Goal: Task Accomplishment & Management: Manage account settings

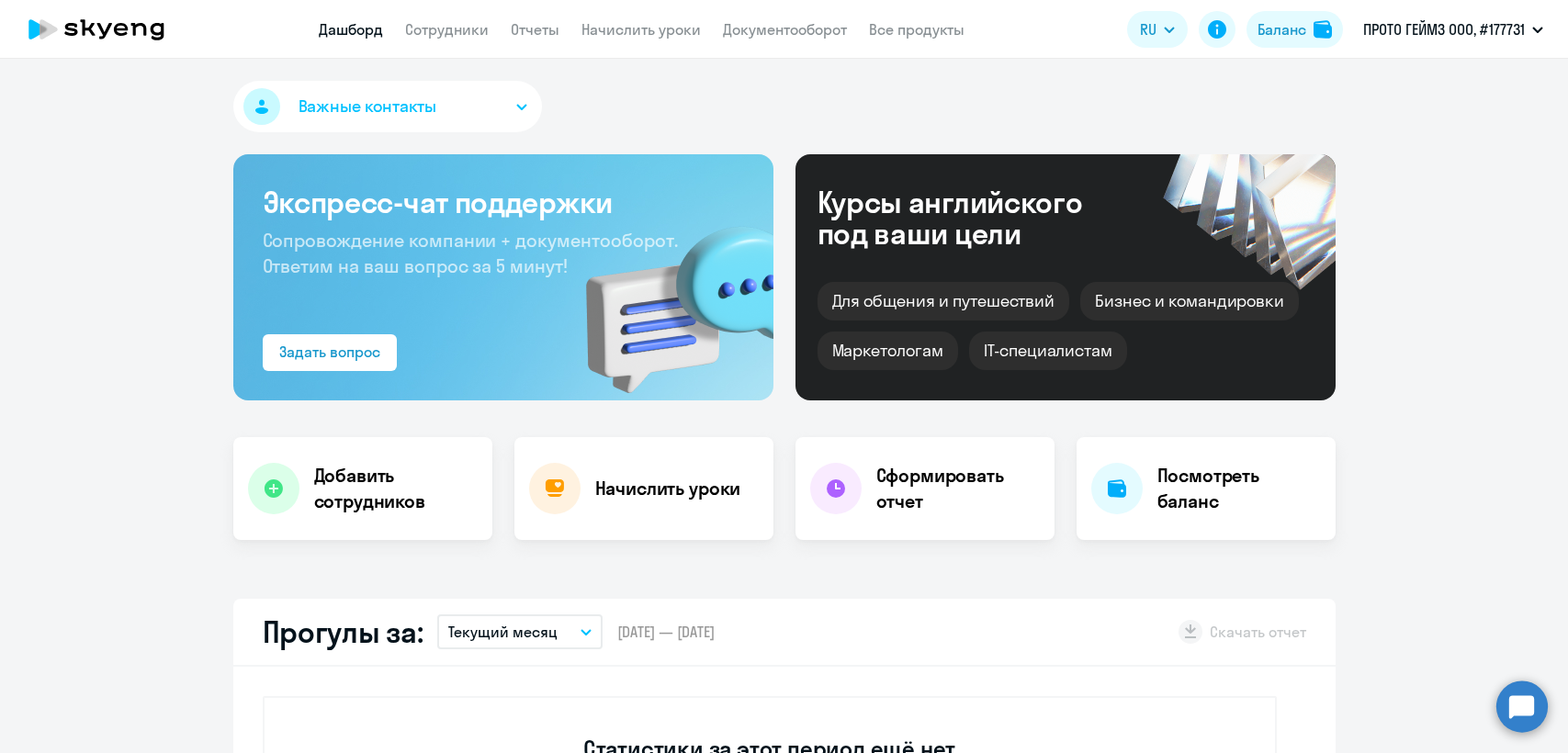
select select "30"
click at [427, 31] on link "Сотрудники" at bounding box center [446, 29] width 84 height 19
select select "30"
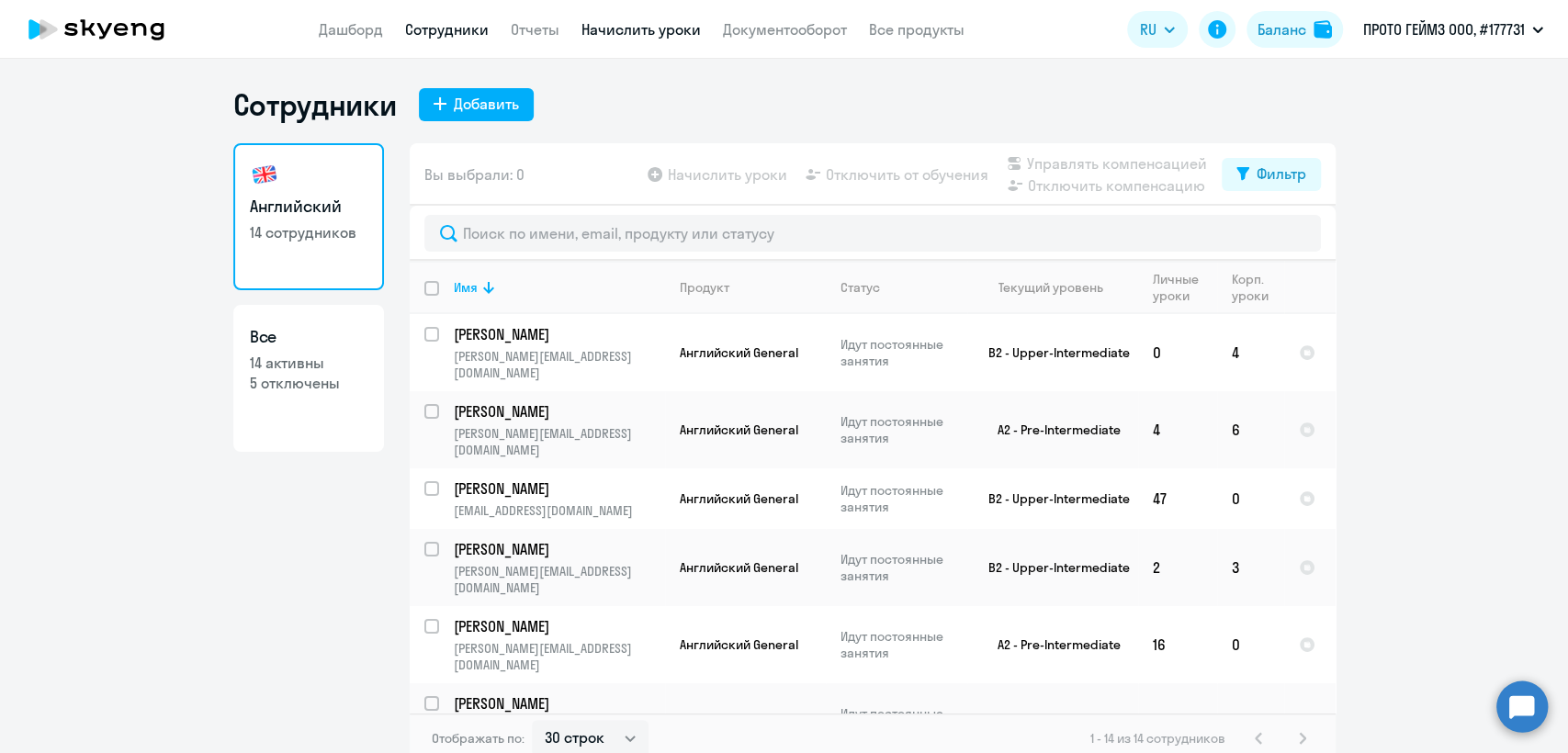
click at [632, 26] on link "Начислить уроки" at bounding box center [640, 29] width 119 height 19
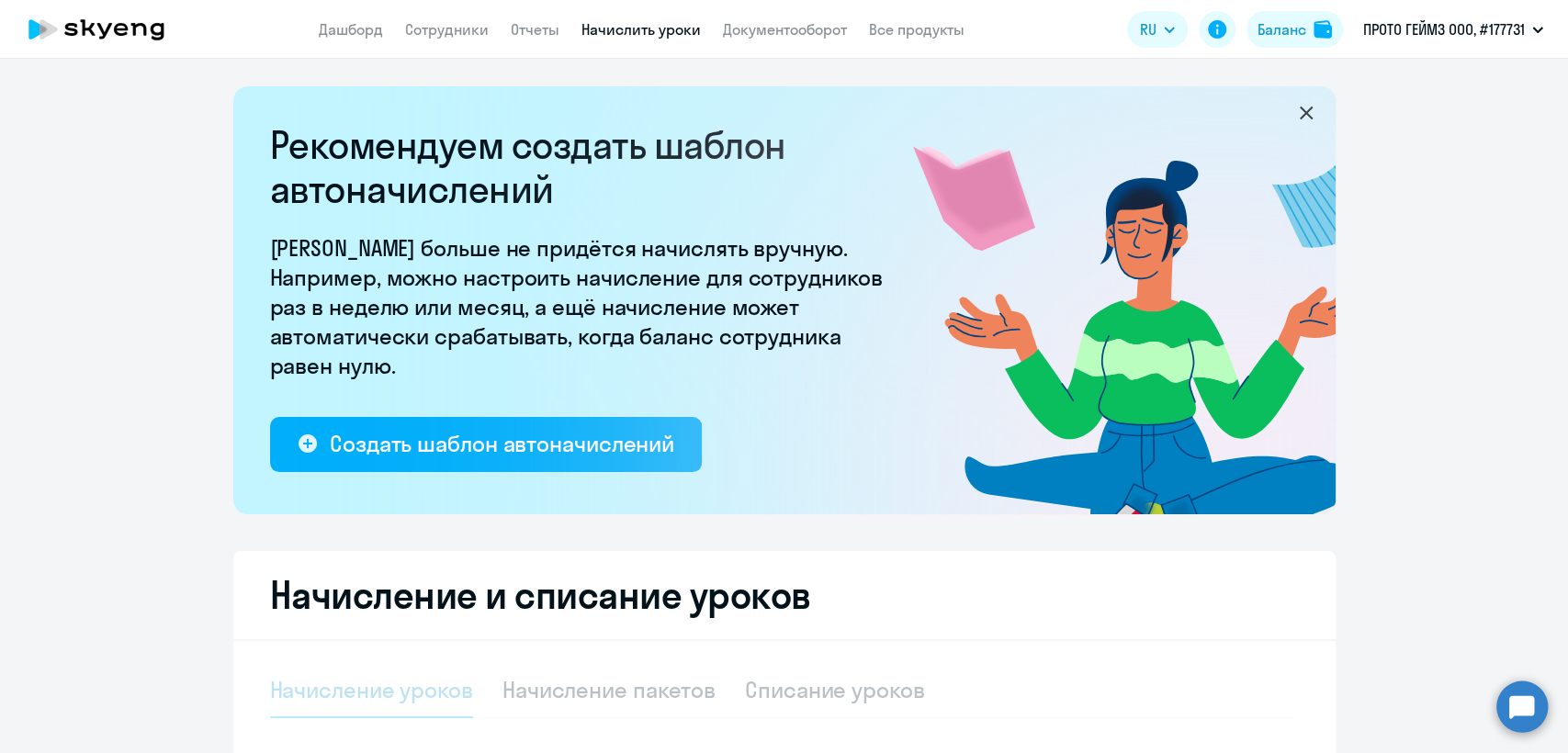
select select "10"
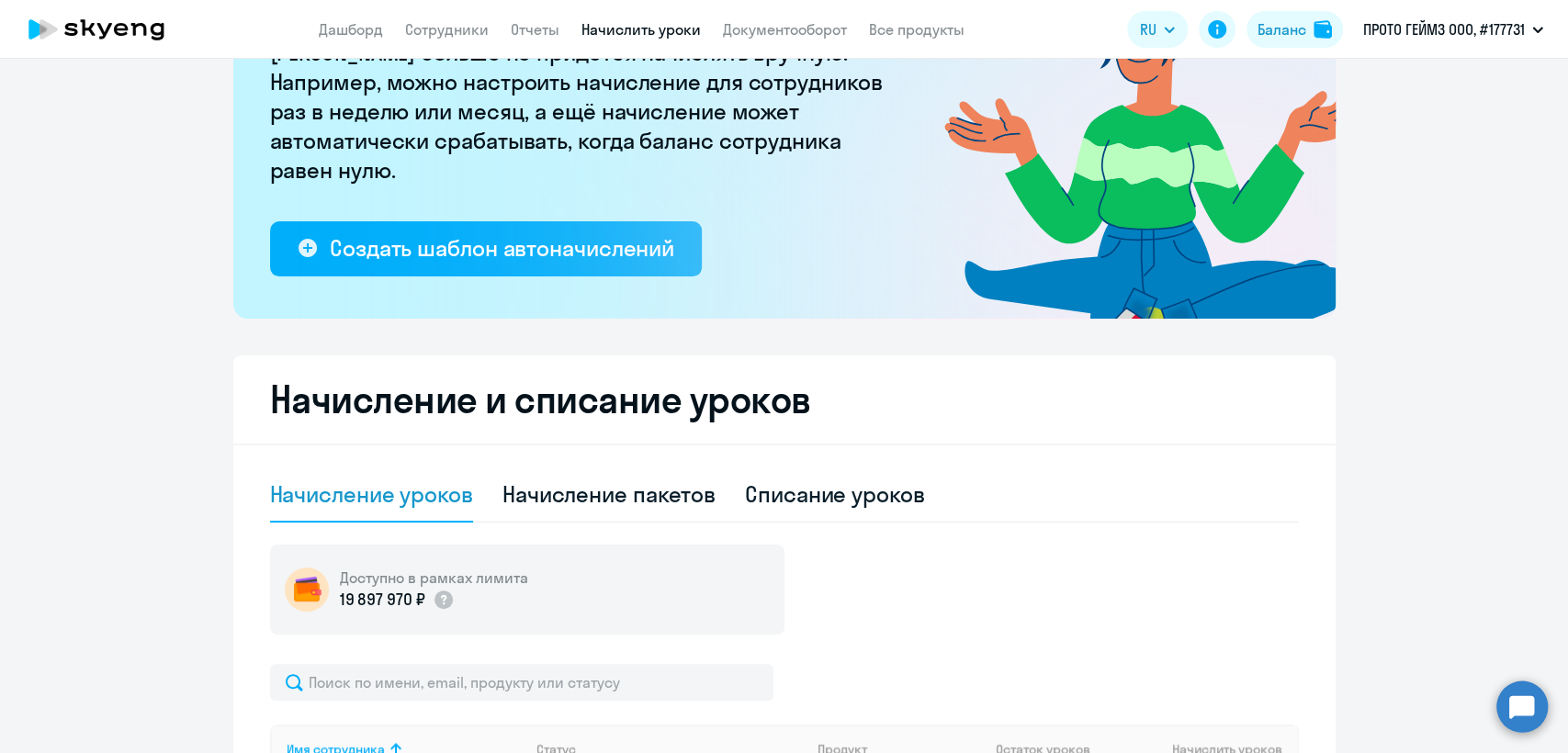
scroll to position [102, 0]
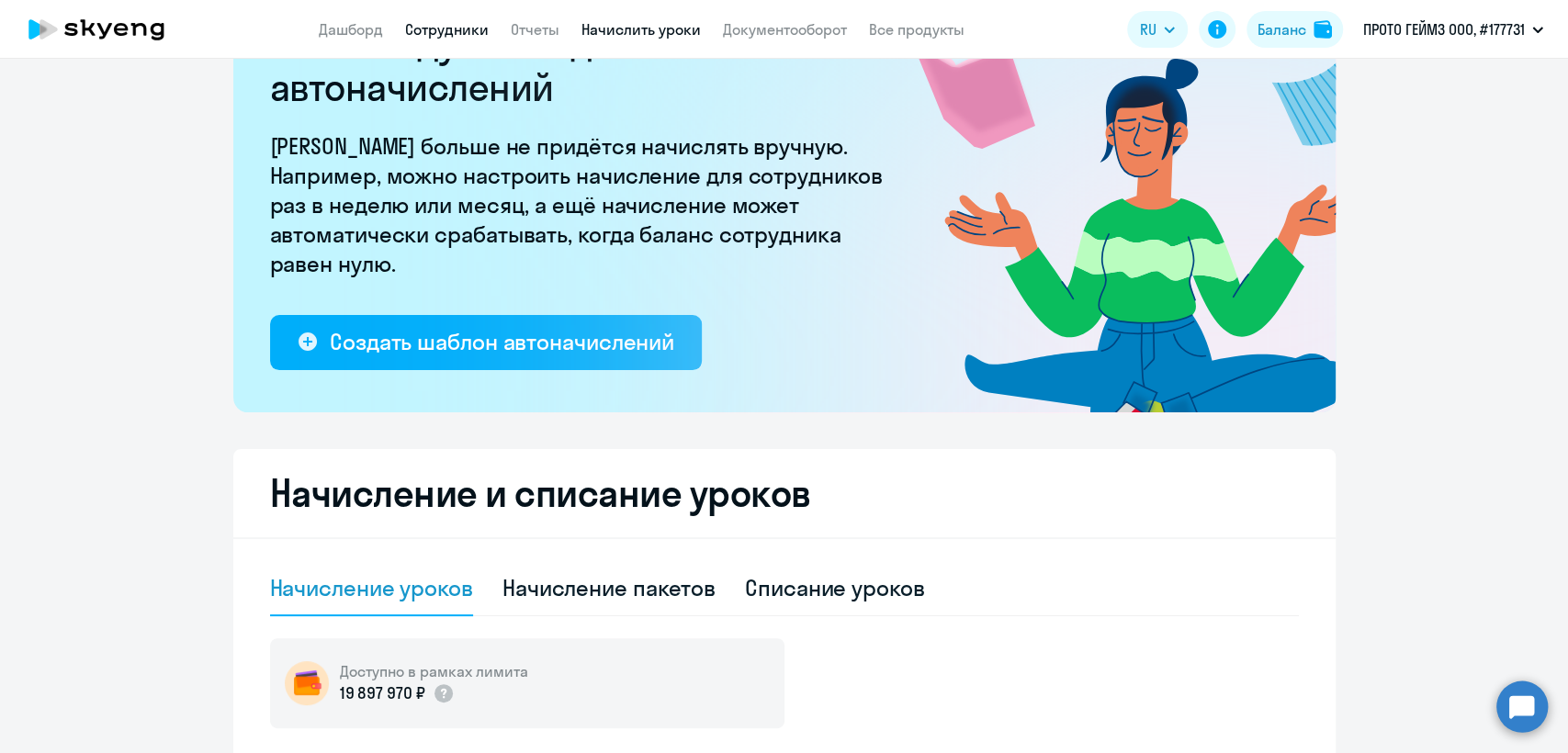
click at [431, 35] on link "Сотрудники" at bounding box center [446, 29] width 84 height 19
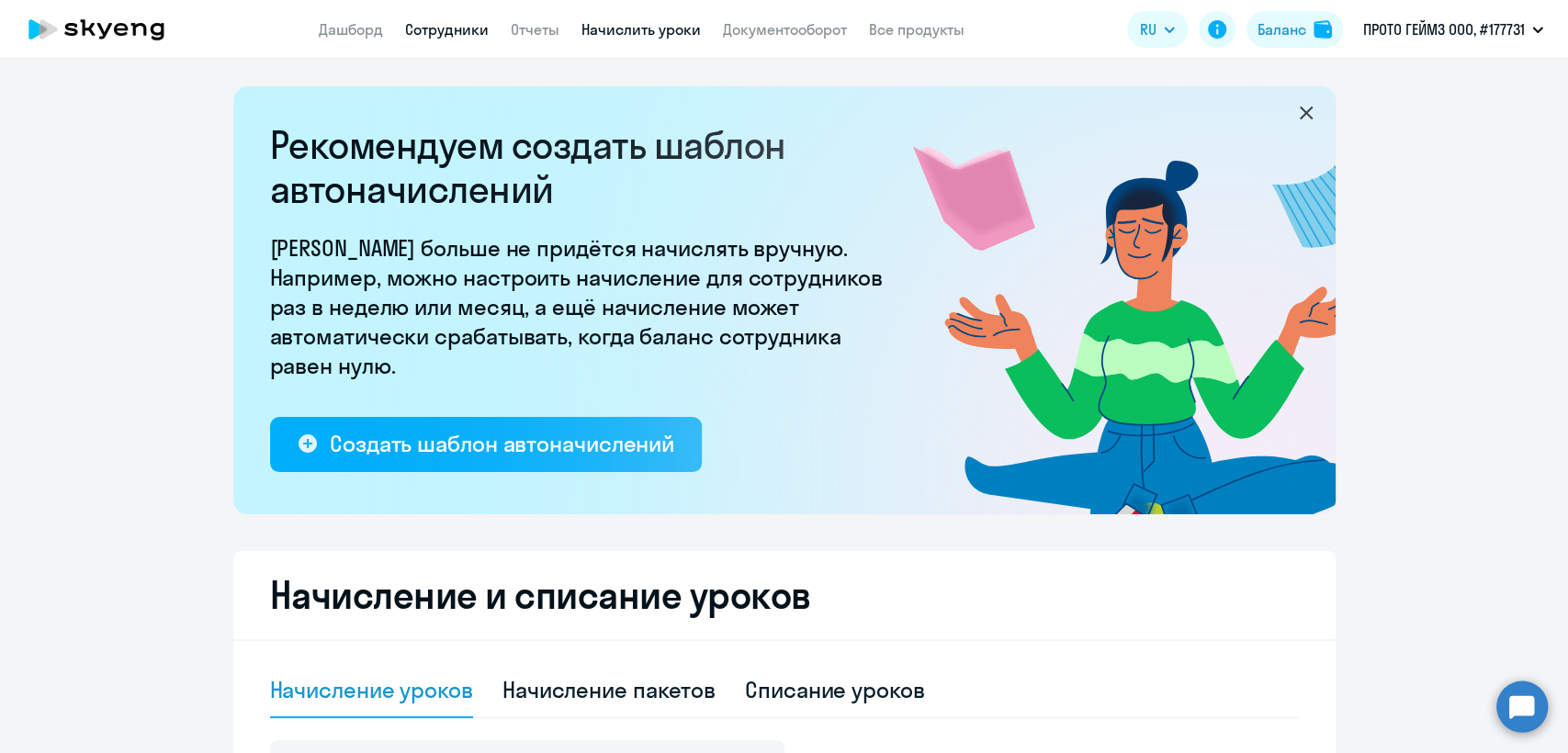
select select "30"
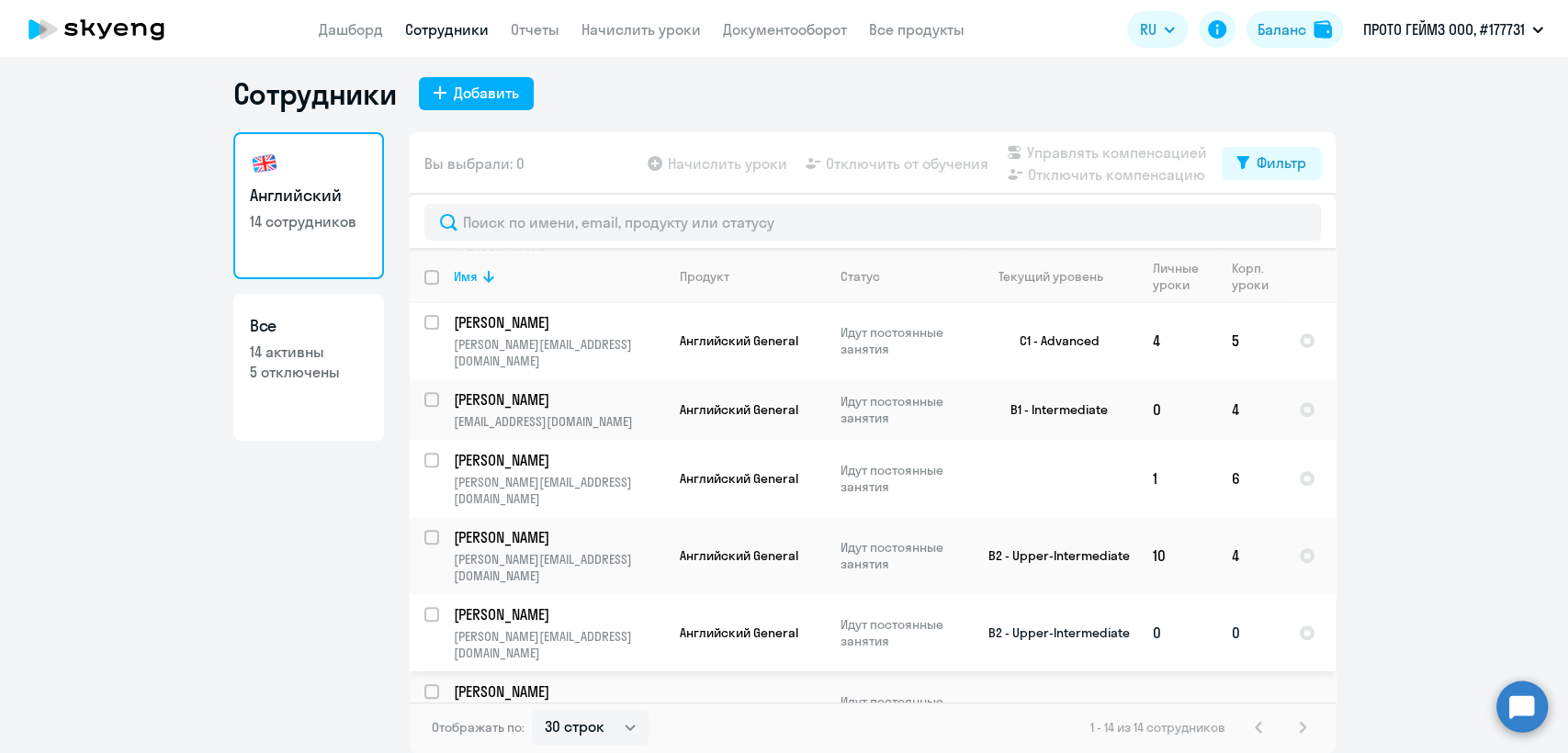
scroll to position [345, 0]
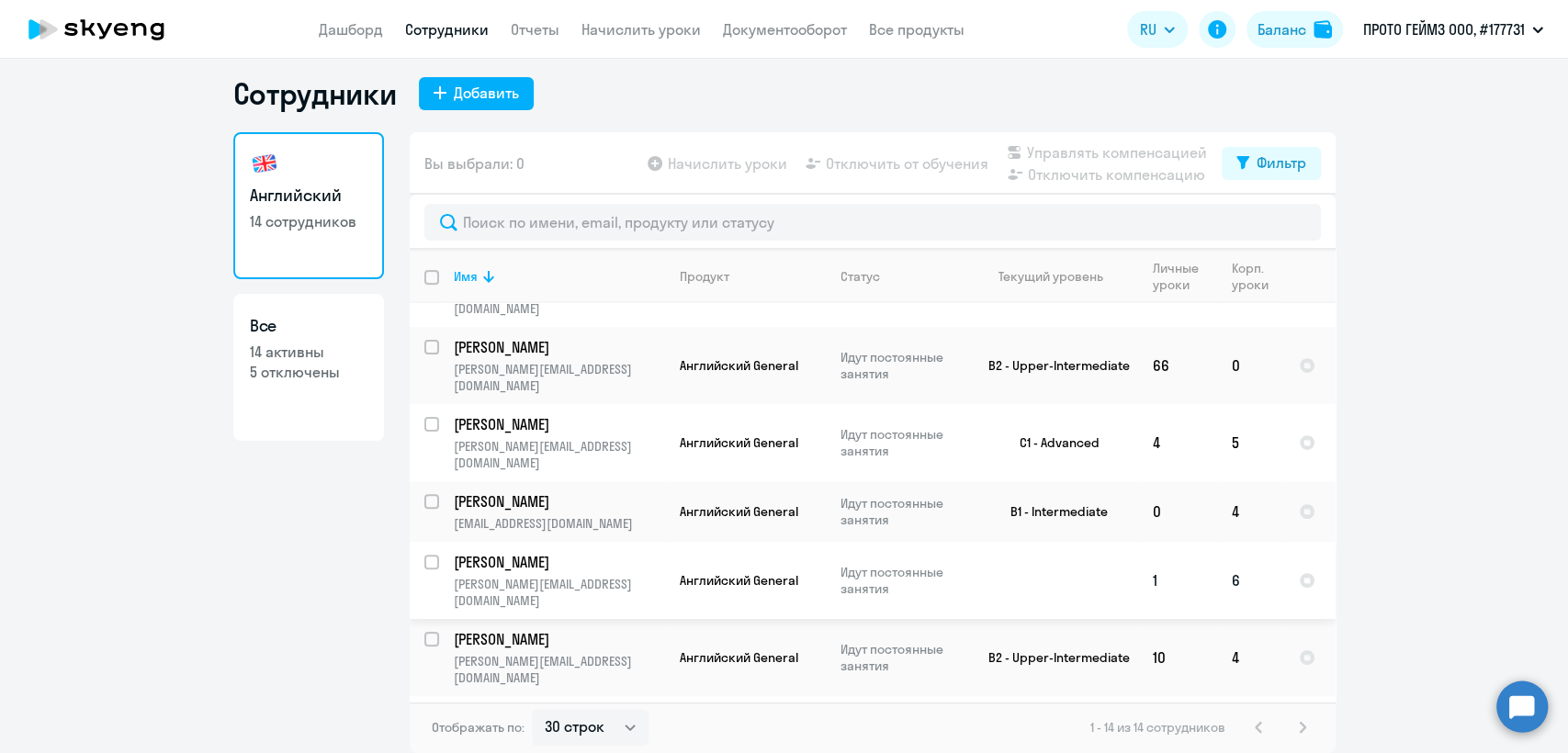
click at [951, 542] on td "Идут постоянные занятия" at bounding box center [897, 580] width 142 height 77
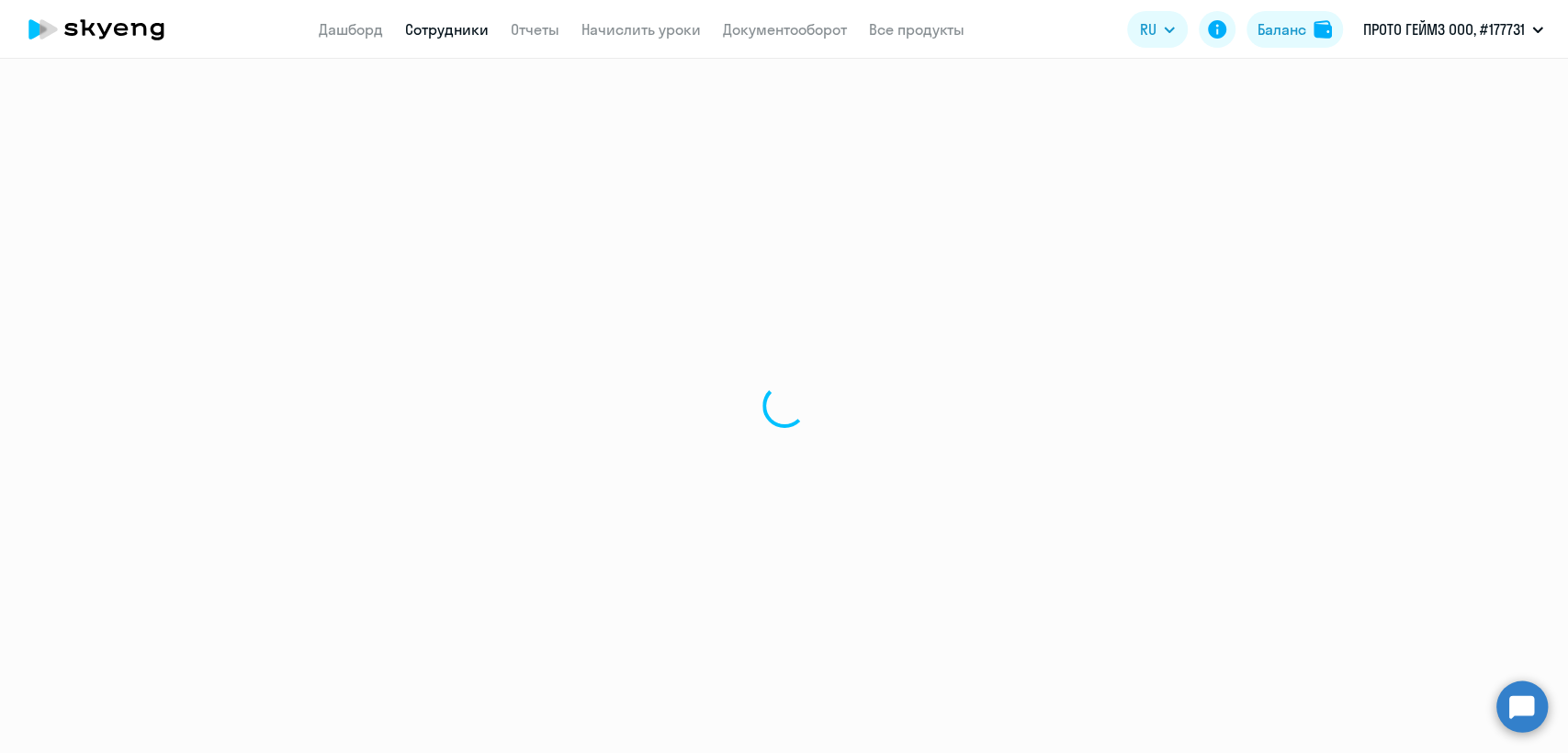
select select "english"
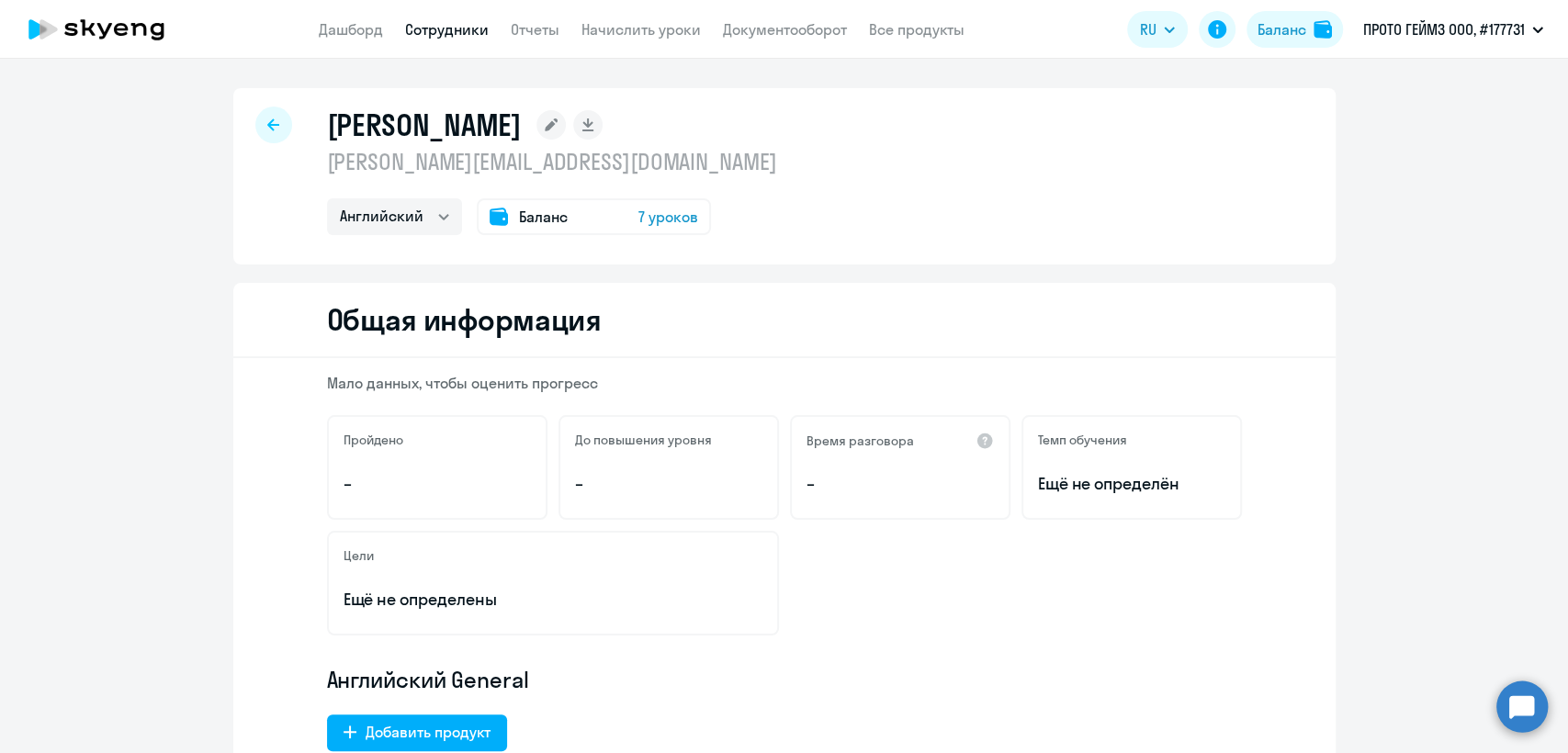
click at [534, 171] on p "[PERSON_NAME][EMAIL_ADDRESS][DOMAIN_NAME]" at bounding box center [552, 161] width 450 height 29
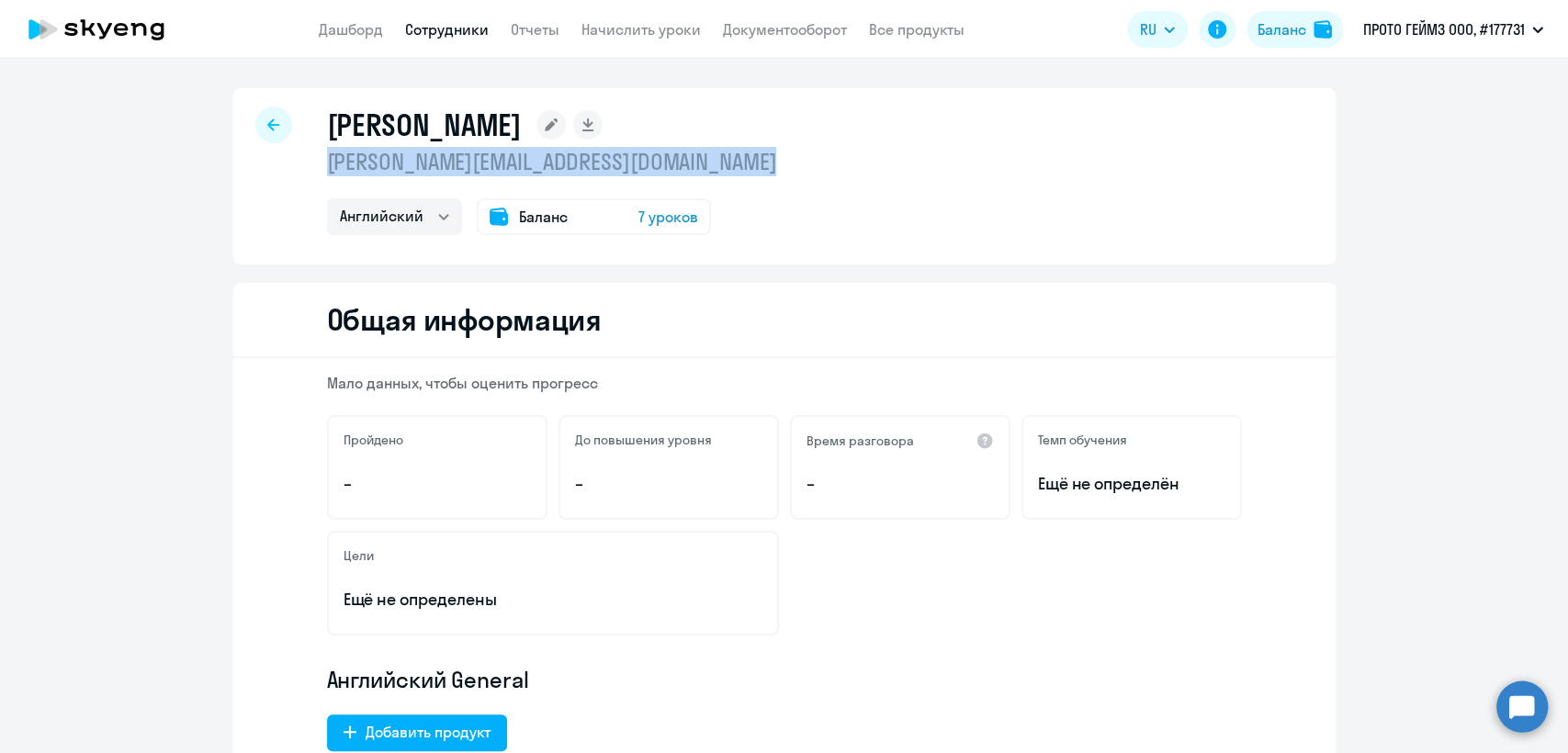
click at [534, 171] on p "[PERSON_NAME][EMAIL_ADDRESS][DOMAIN_NAME]" at bounding box center [552, 161] width 450 height 29
copy p "[PERSON_NAME][EMAIL_ADDRESS][DOMAIN_NAME]"
click at [460, 33] on link "Сотрудники" at bounding box center [446, 29] width 84 height 19
select select "30"
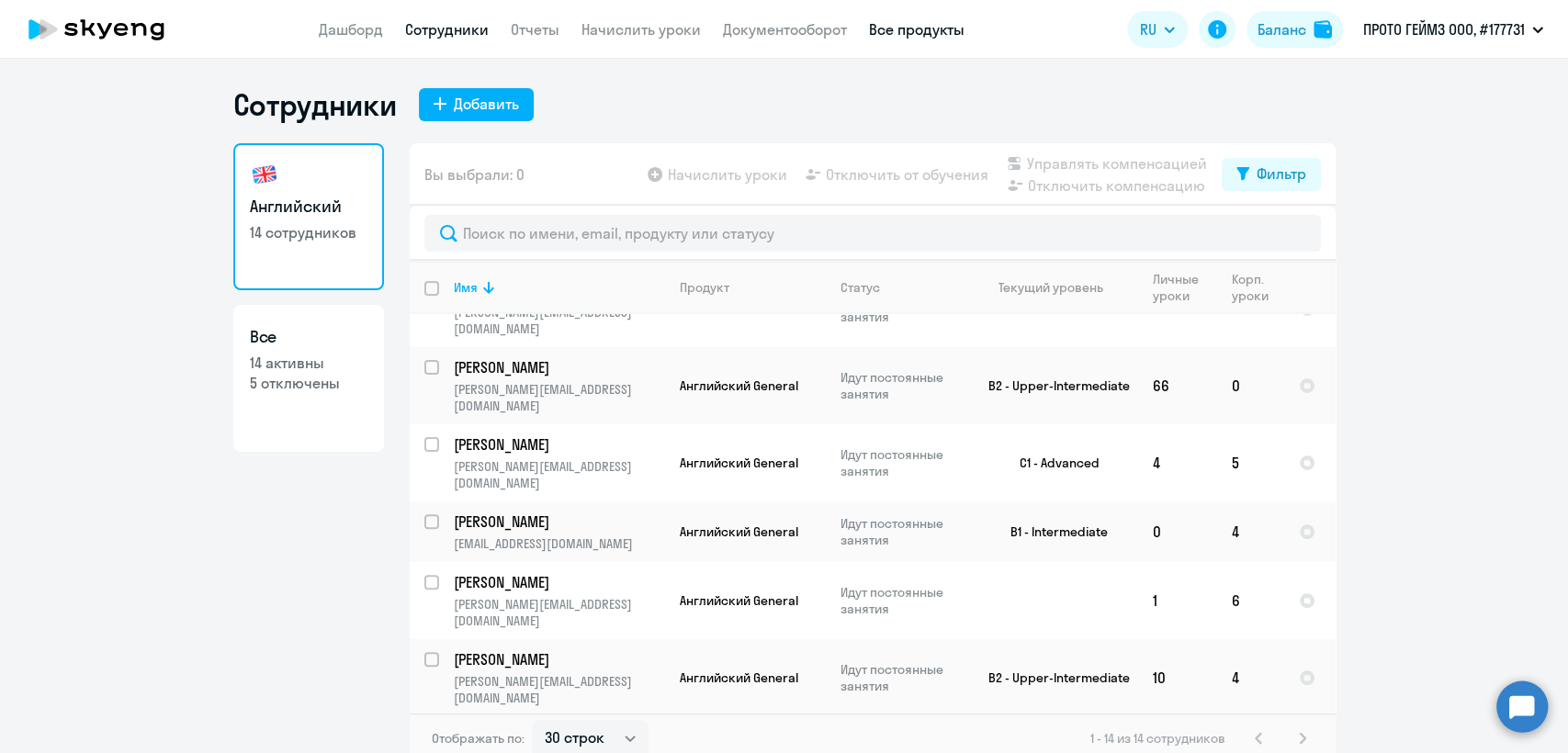
scroll to position [243, 0]
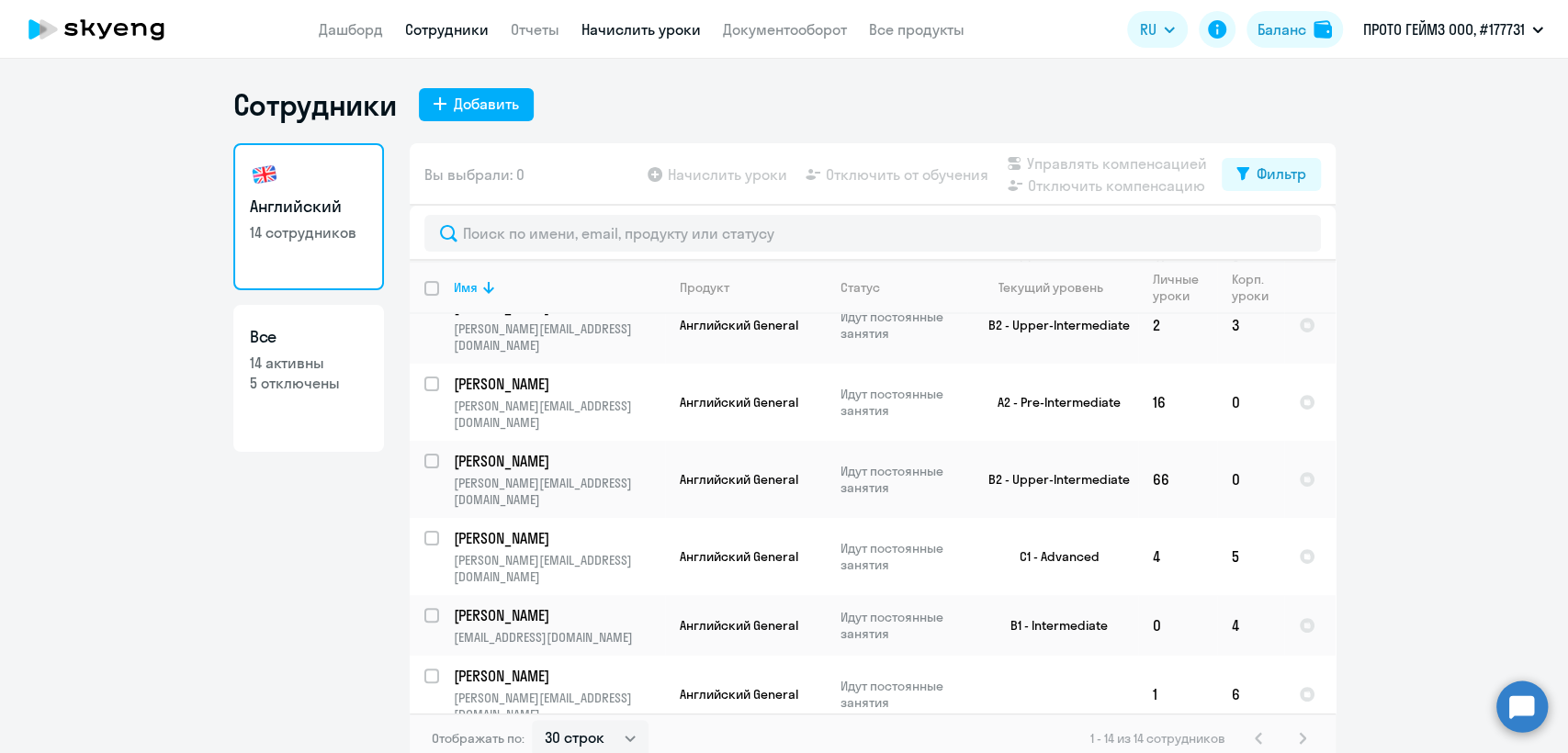
click at [662, 32] on link "Начислить уроки" at bounding box center [640, 29] width 119 height 19
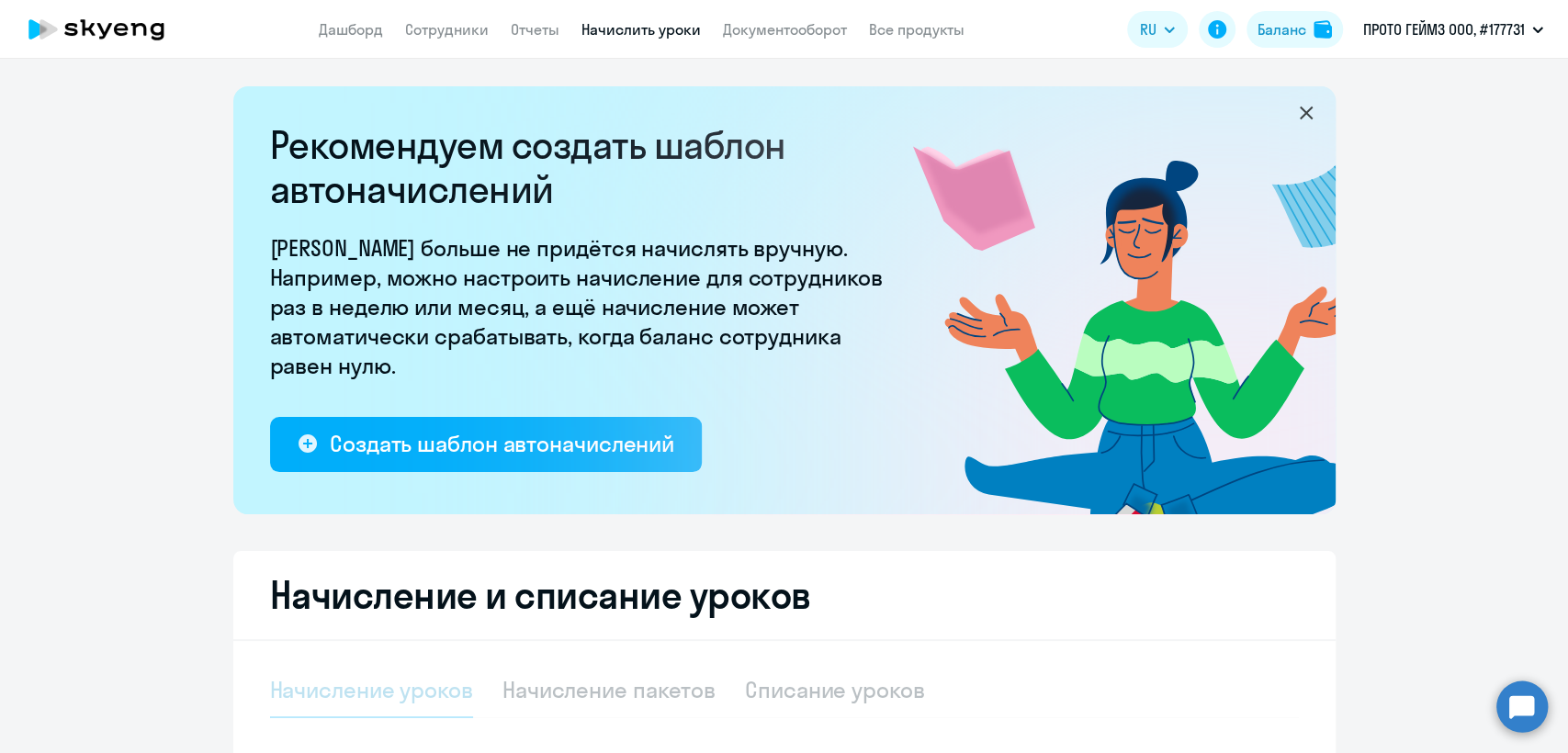
select select "10"
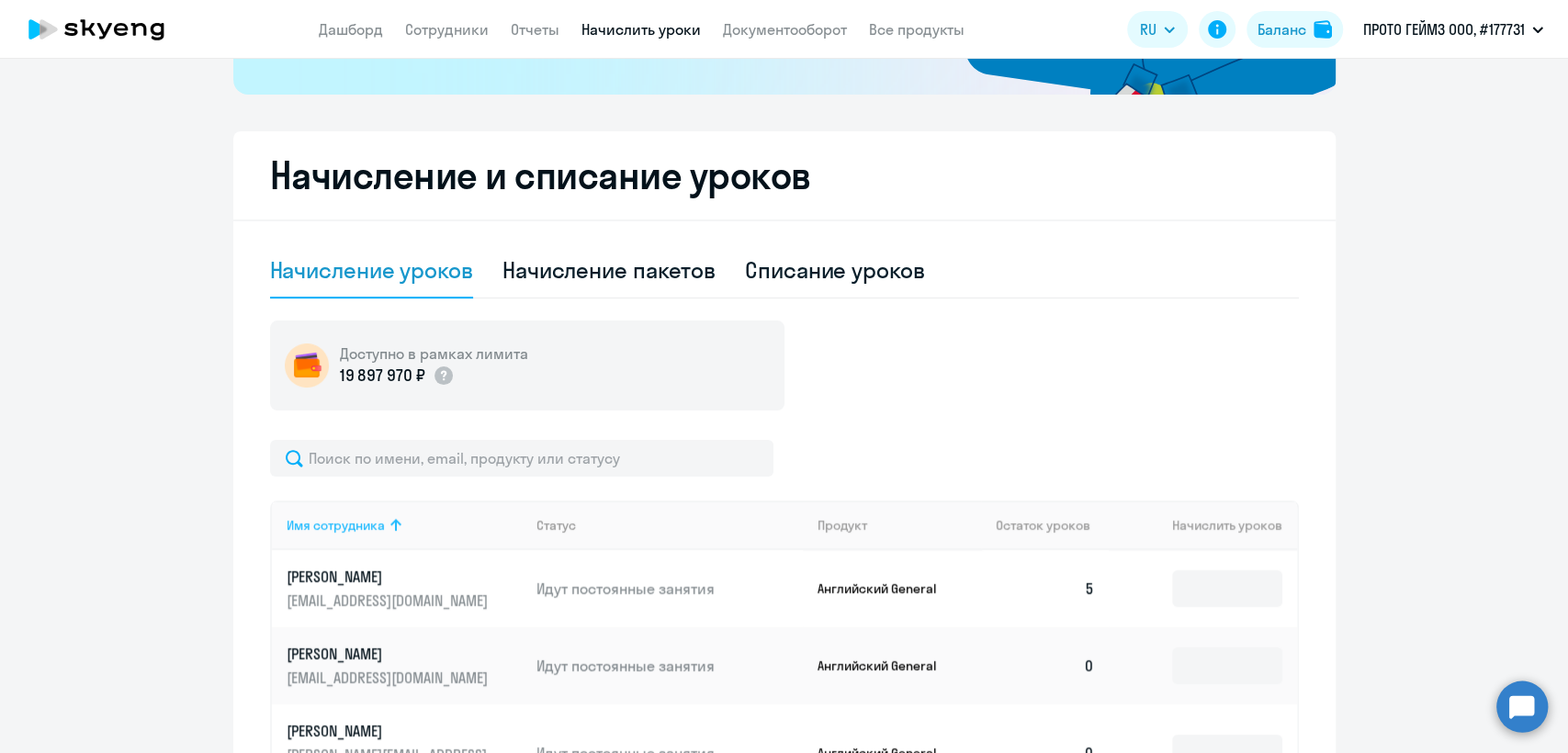
scroll to position [408, 0]
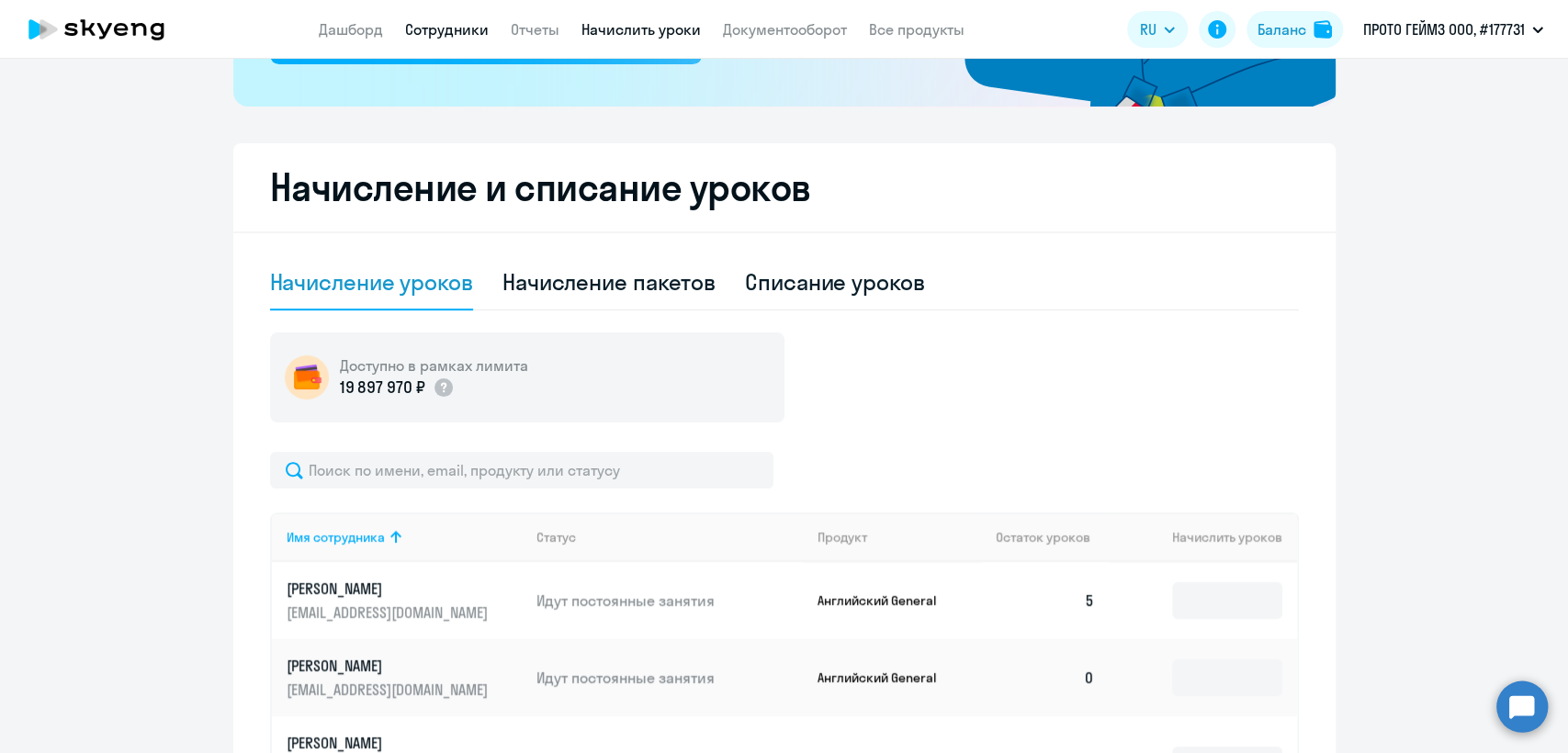
click at [463, 35] on link "Сотрудники" at bounding box center [446, 29] width 84 height 19
select select "30"
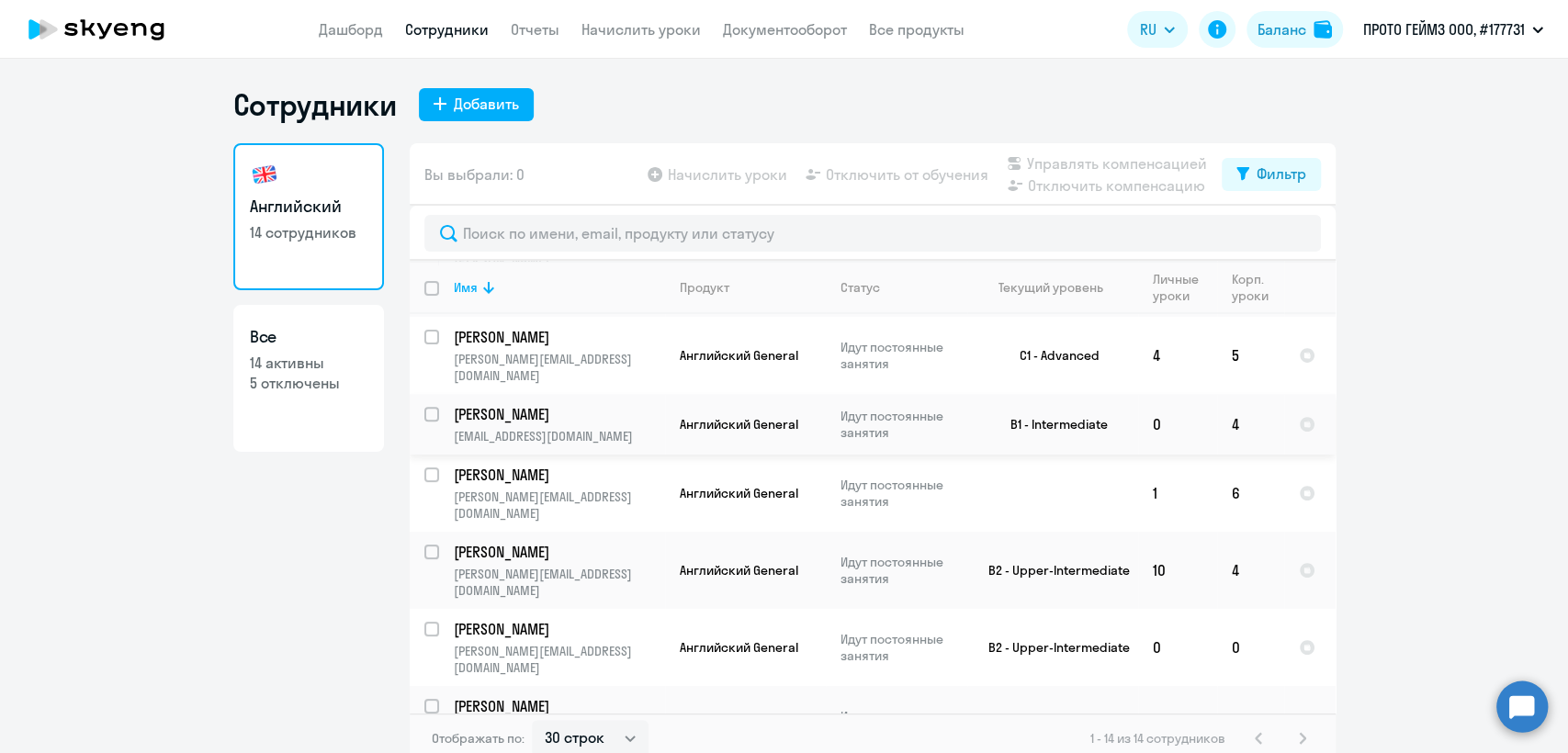
scroll to position [447, 0]
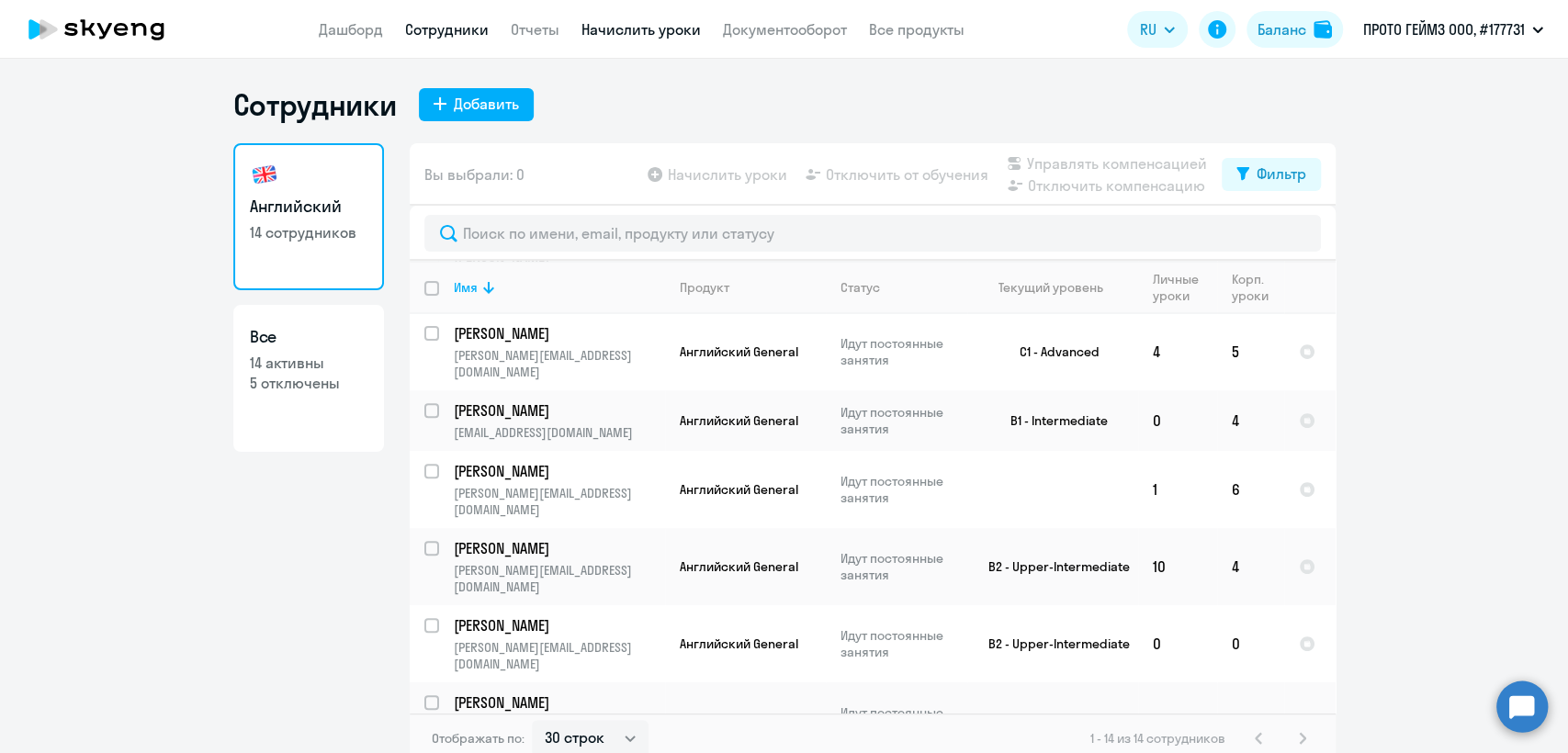
click at [621, 34] on link "Начислить уроки" at bounding box center [640, 29] width 119 height 19
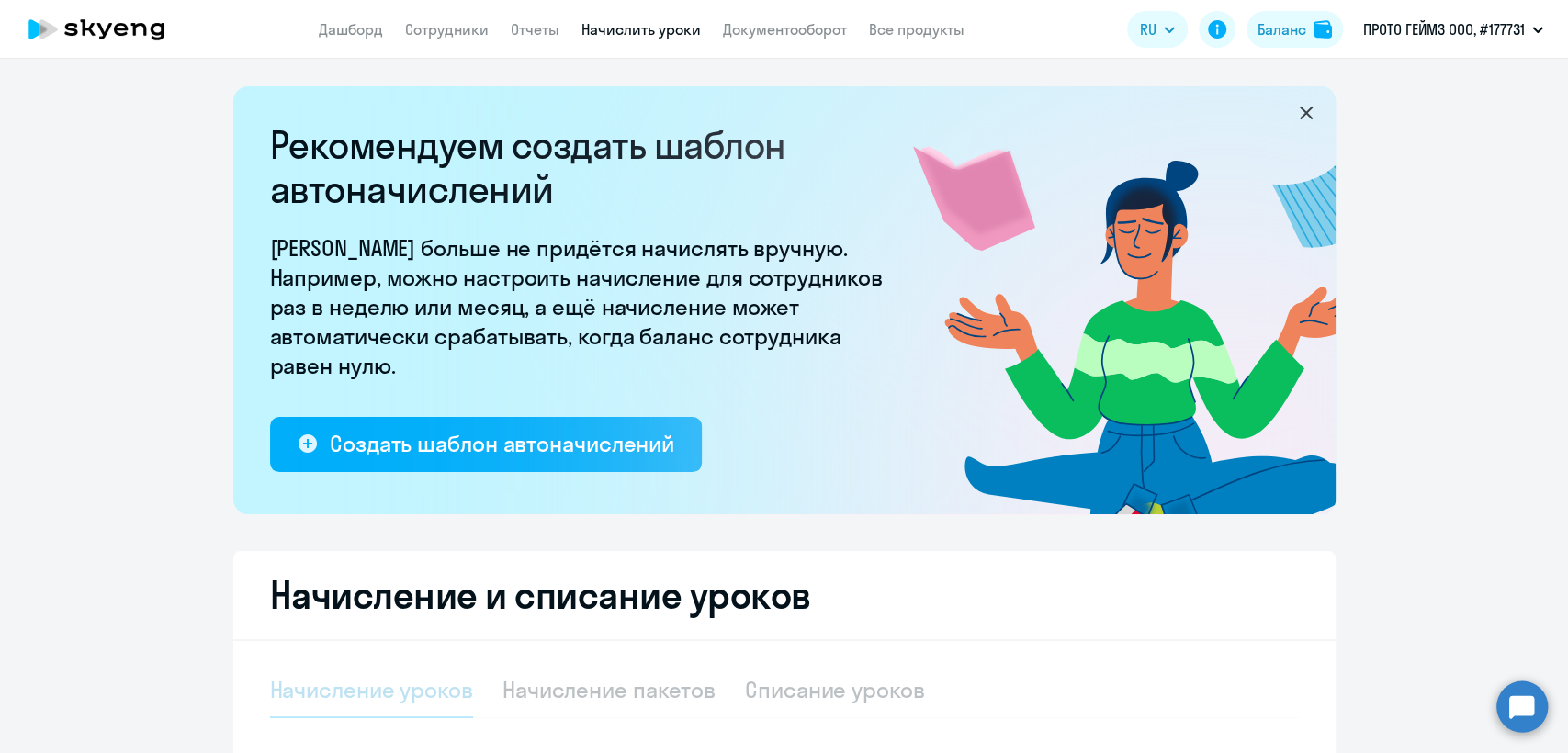
select select "10"
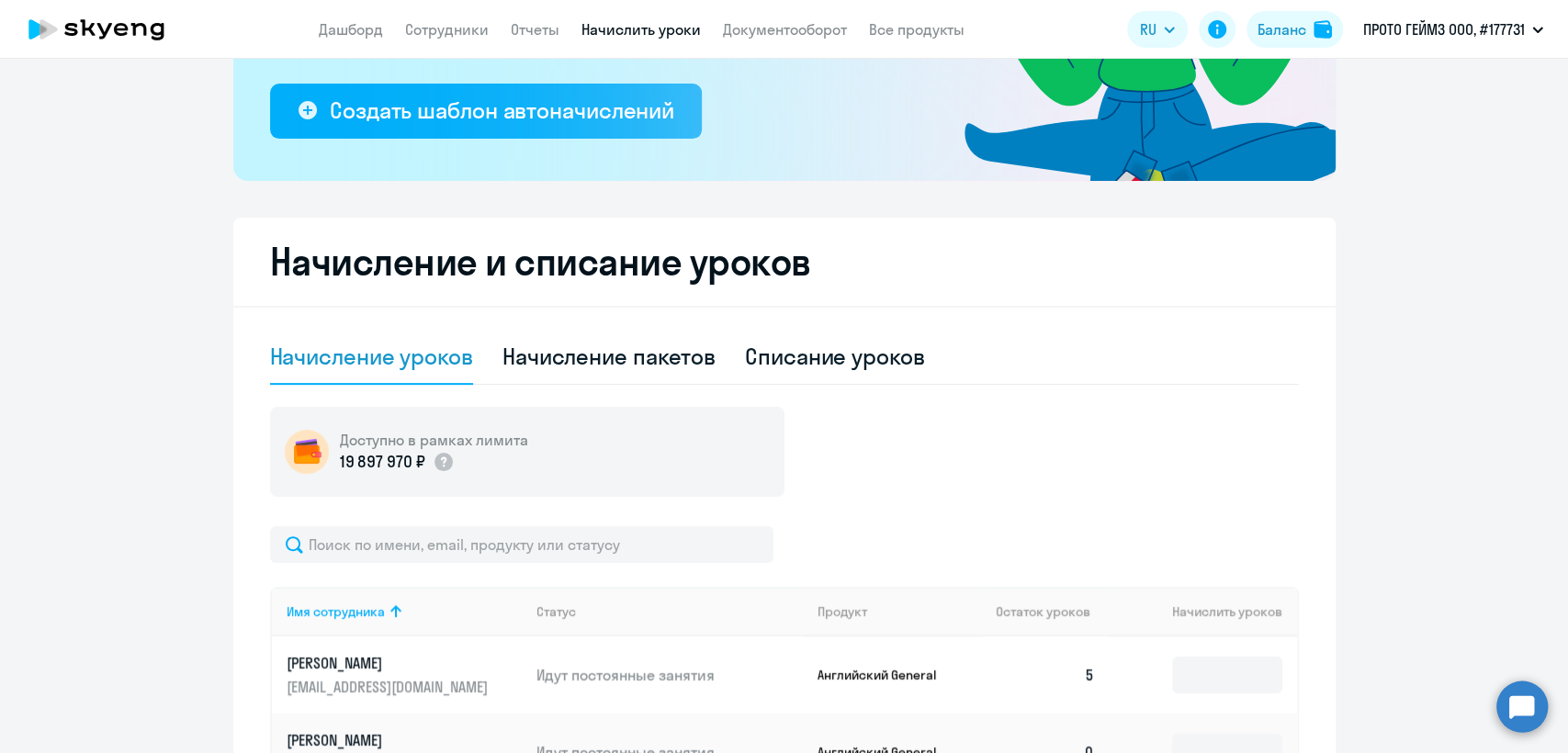
scroll to position [306, 0]
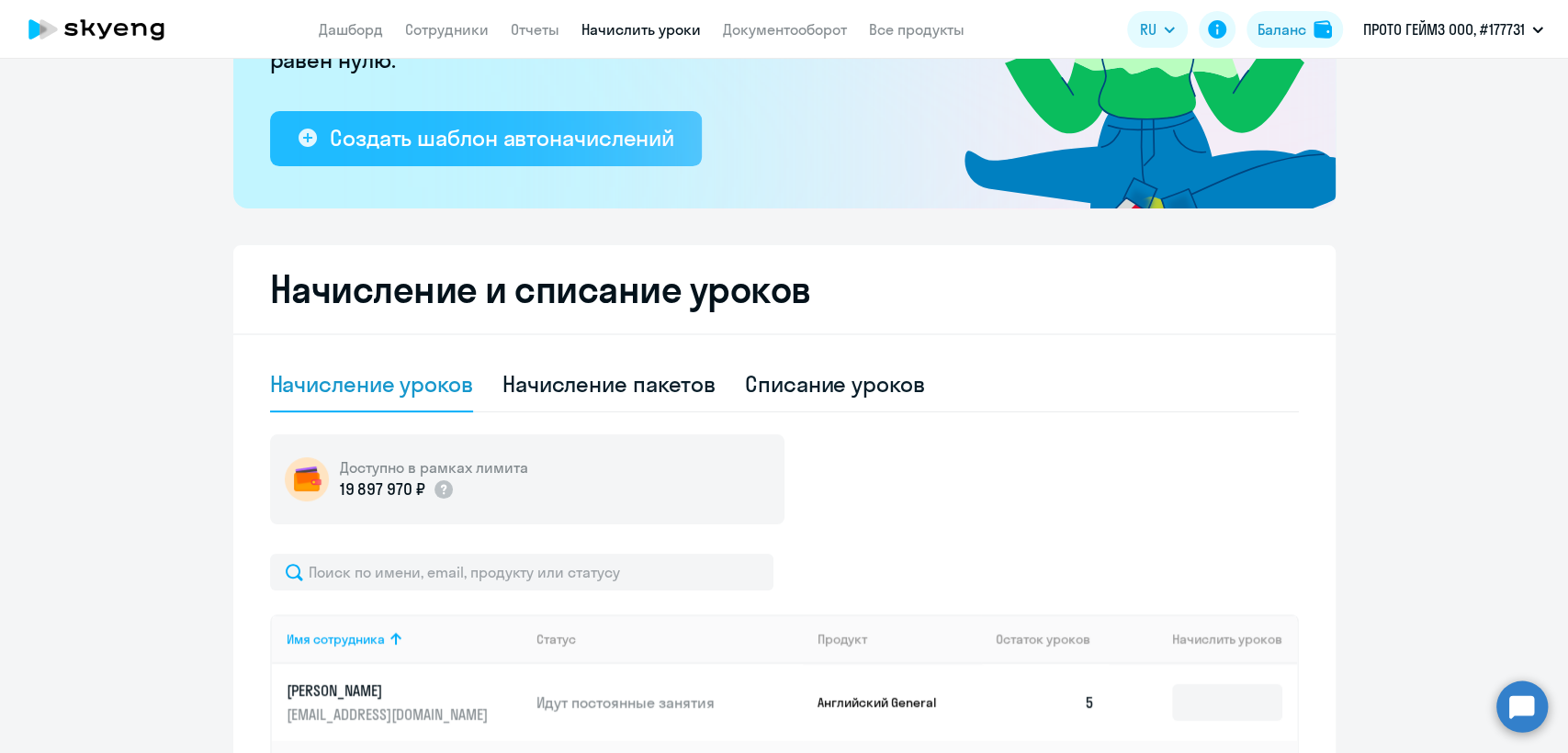
click at [584, 139] on div "Создать шаблон автоначислений" at bounding box center [501, 138] width 344 height 29
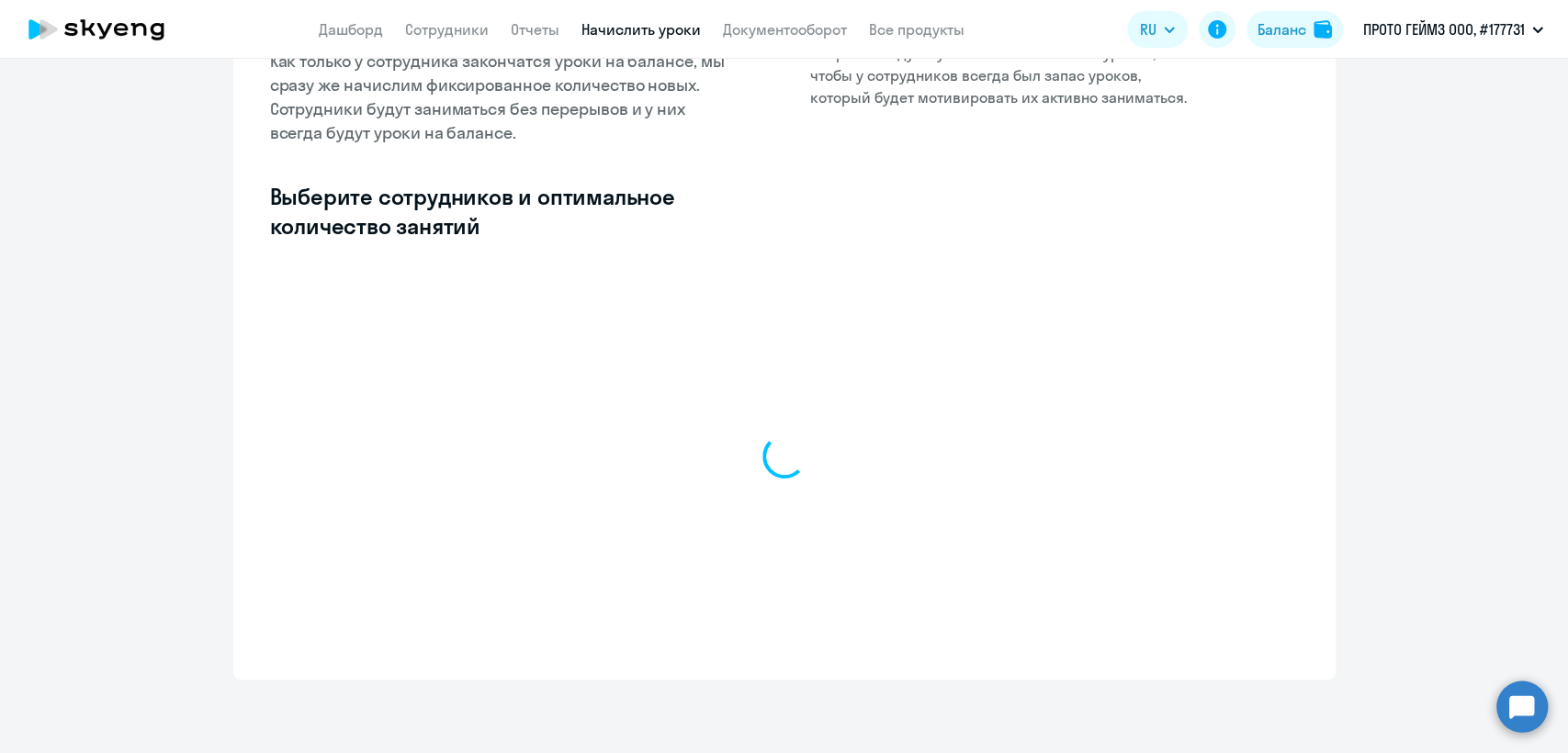
select select "10"
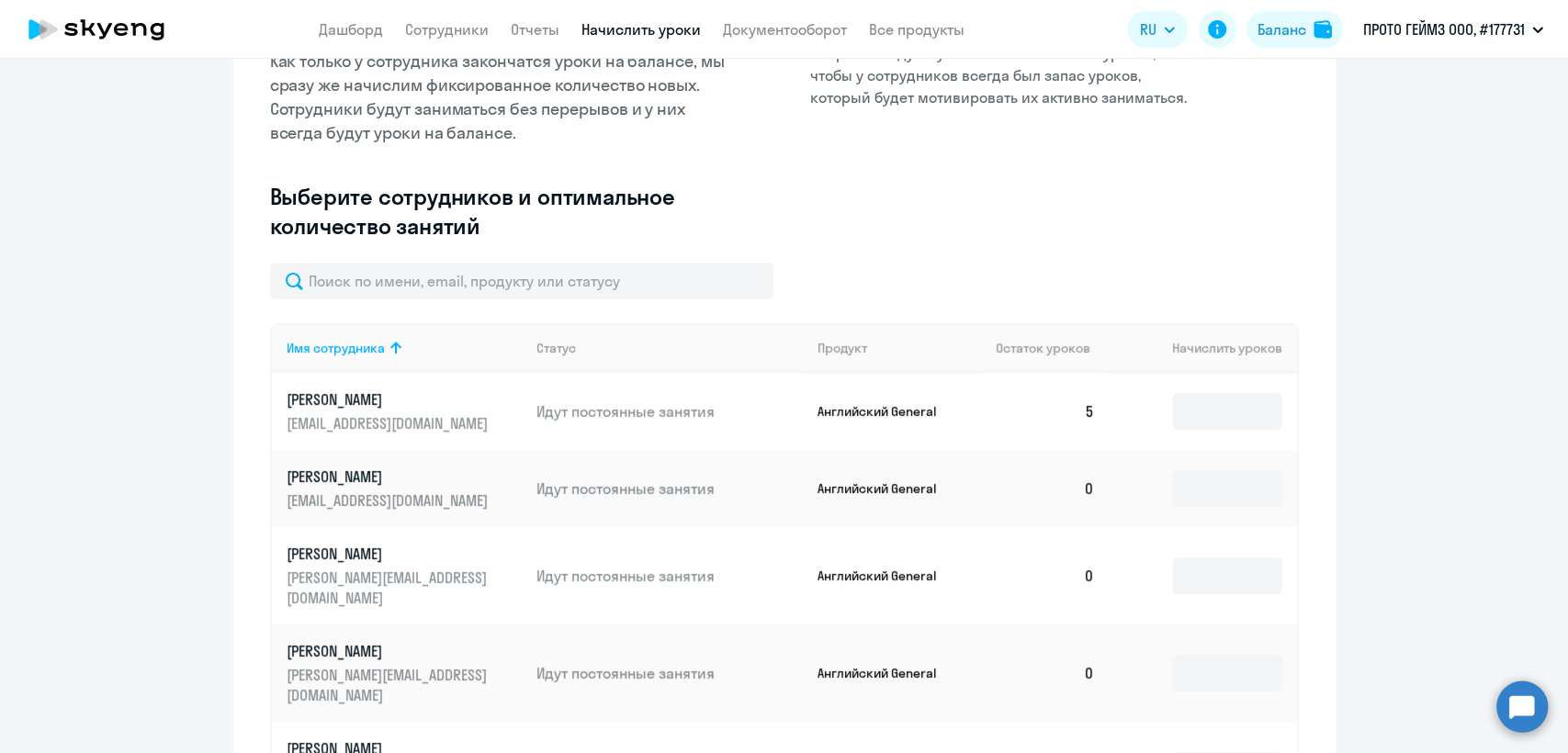
scroll to position [0, 0]
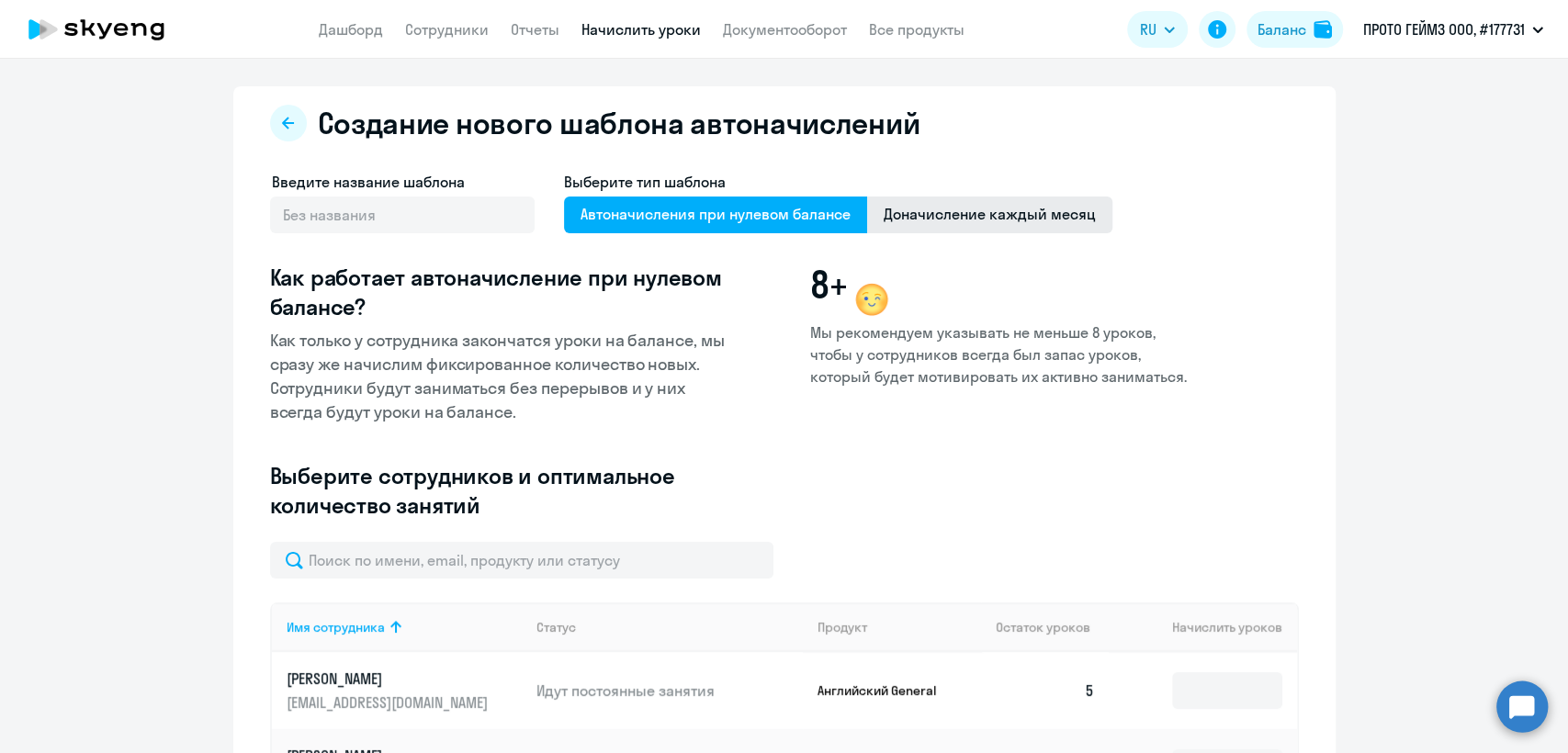
click at [1001, 203] on span "Доначисление каждый месяц" at bounding box center [989, 214] width 245 height 36
click at [0, 0] on input "Доначисление каждый месяц" at bounding box center [0, 0] width 0 height 0
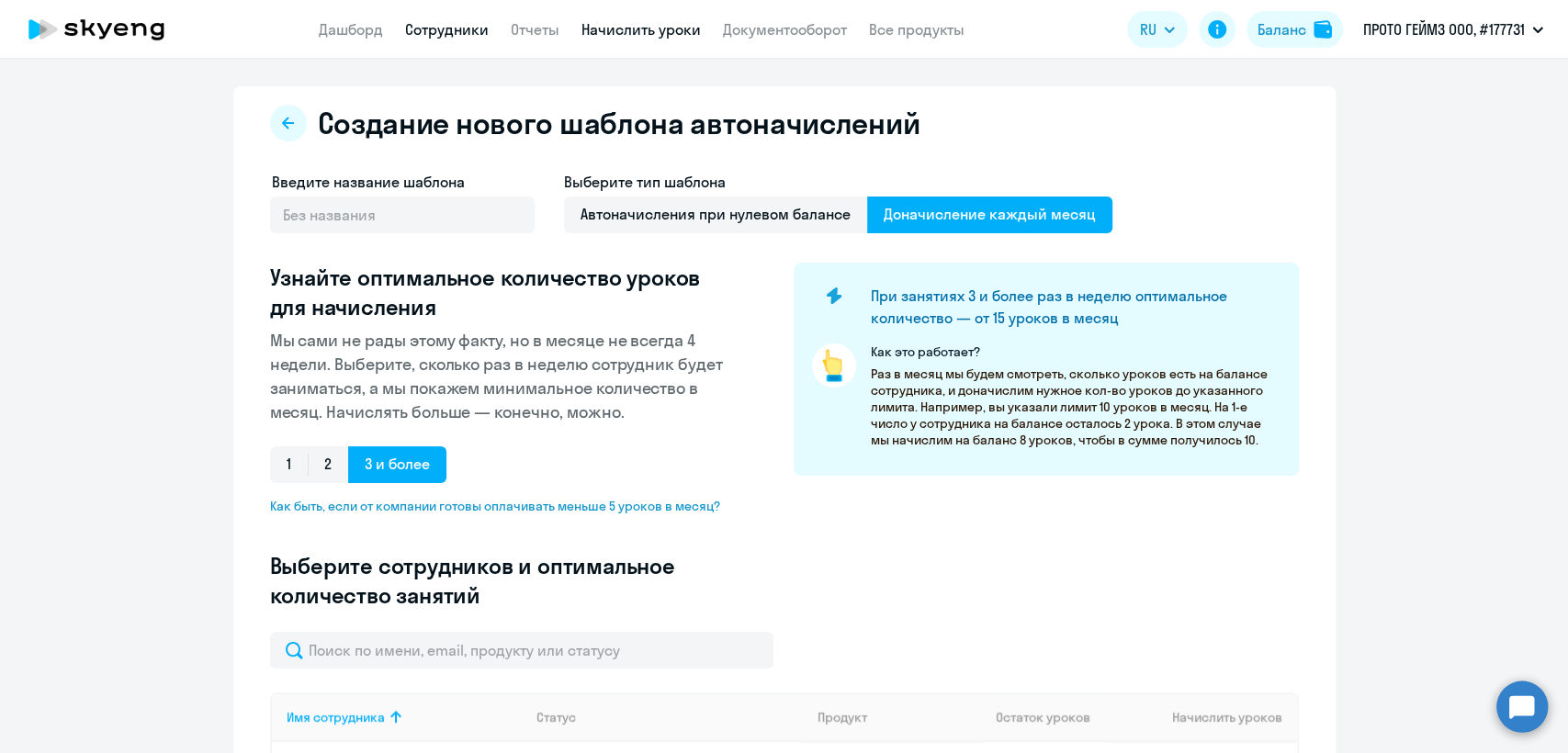
click at [471, 34] on link "Сотрудники" at bounding box center [446, 29] width 84 height 19
select select "30"
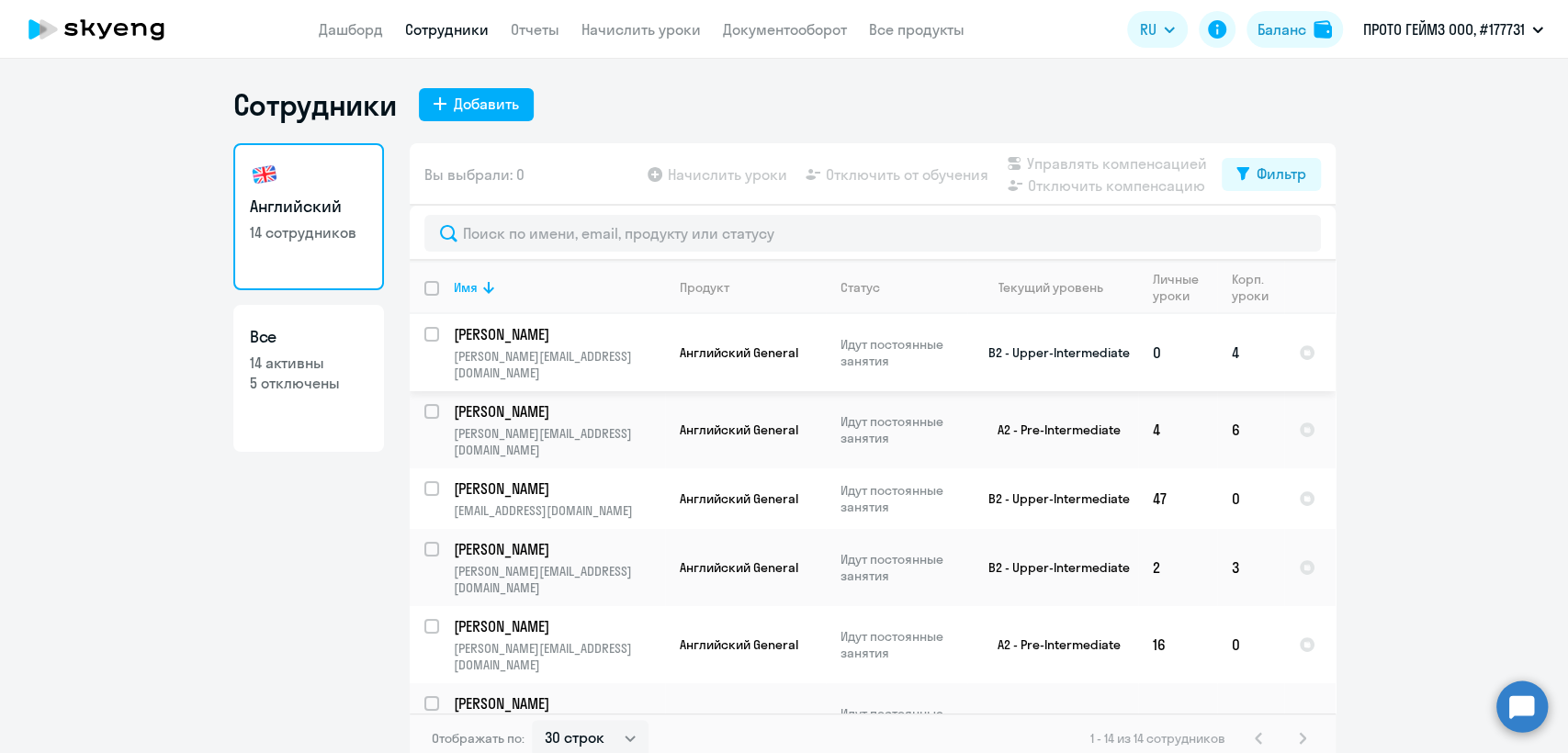
click at [426, 329] on input "select row 22219607" at bounding box center [442, 345] width 36 height 36
checkbox input "true"
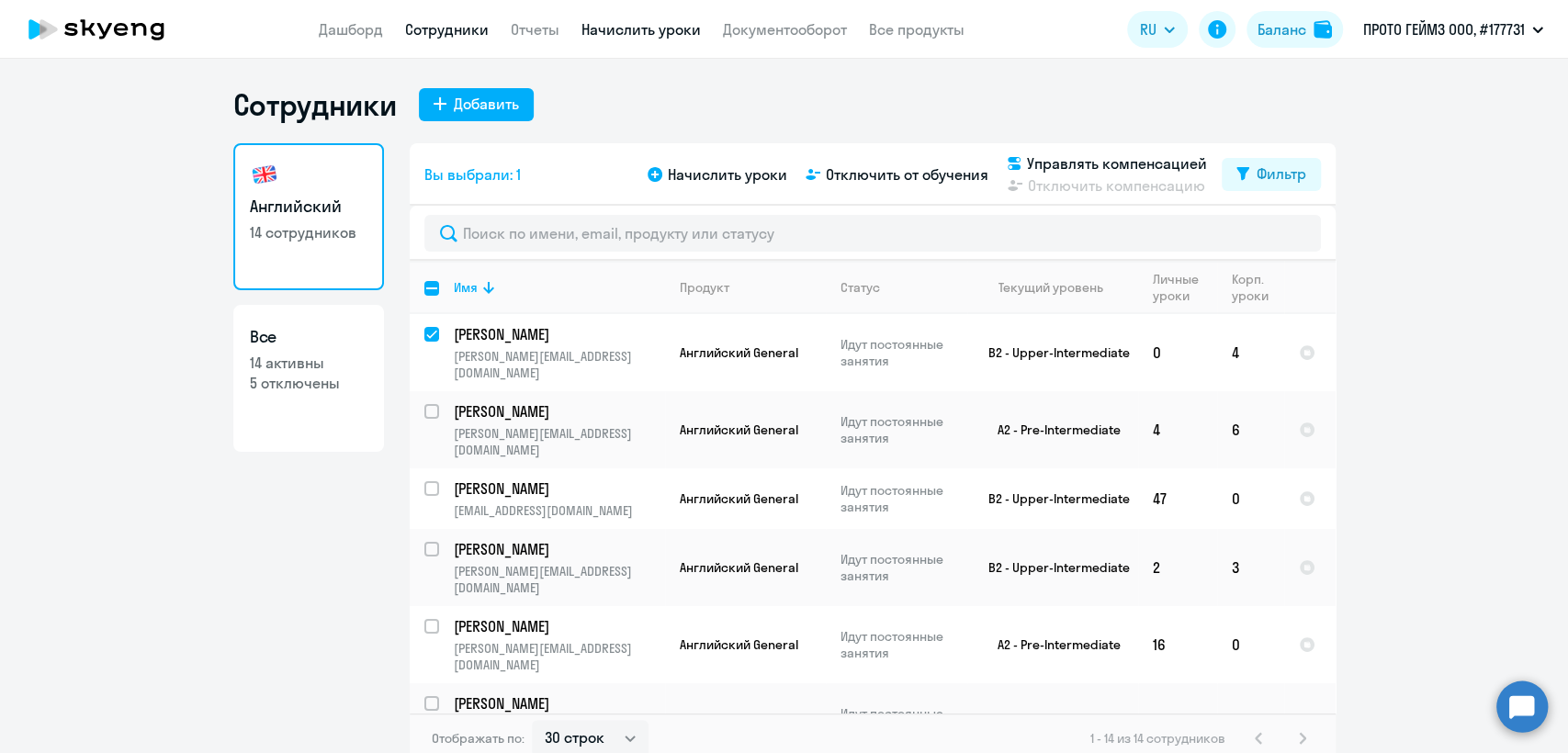
click at [634, 26] on link "Начислить уроки" at bounding box center [640, 29] width 119 height 19
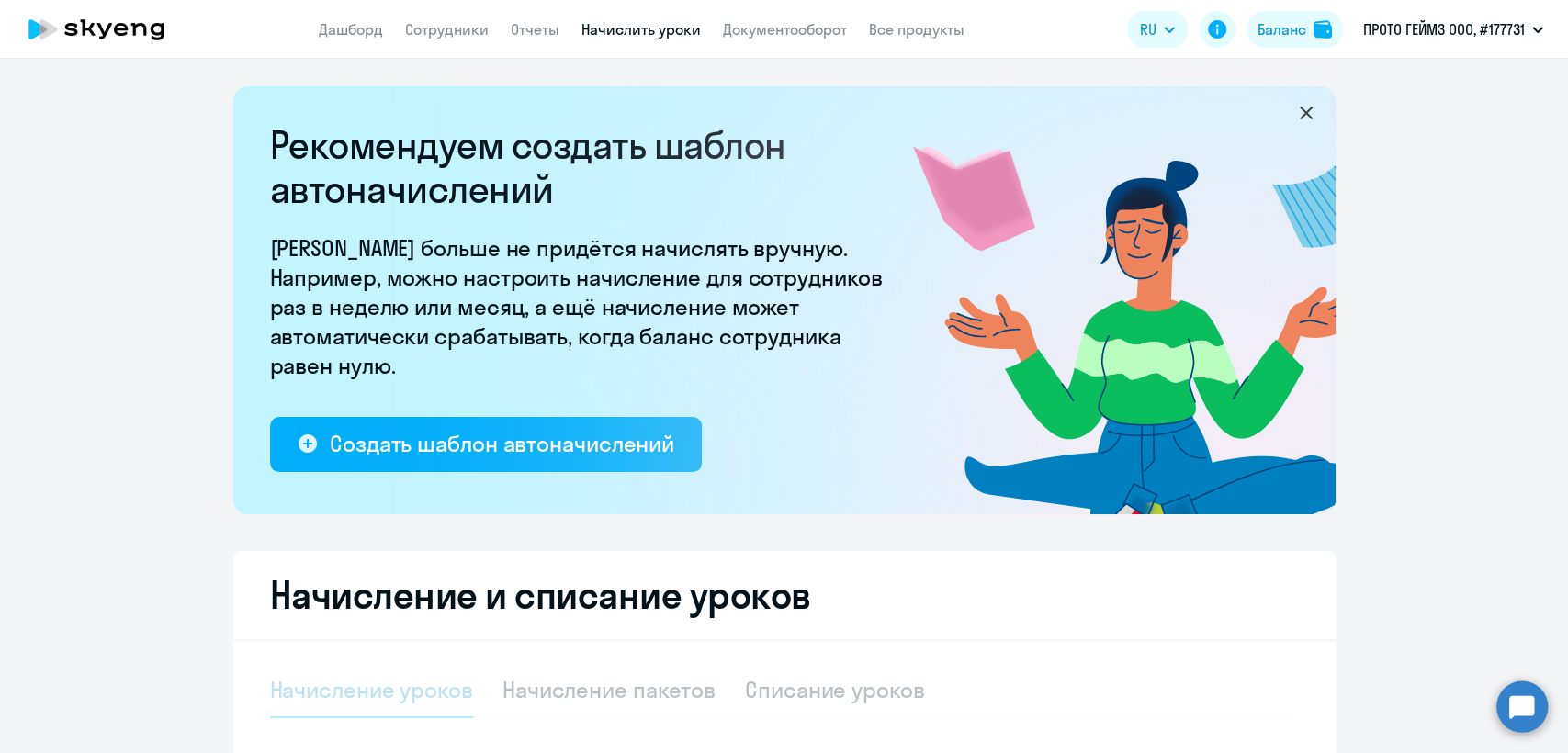
select select "10"
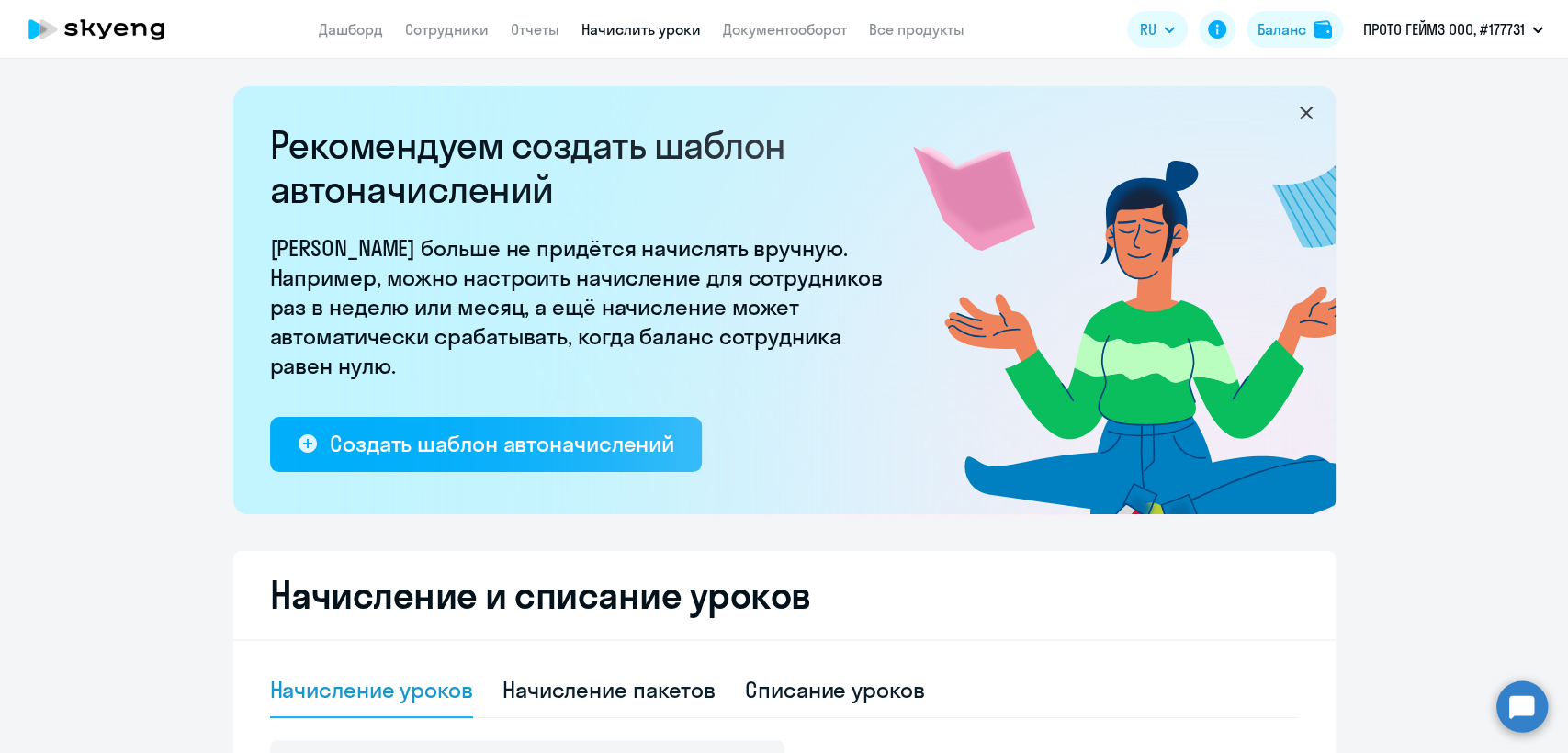
scroll to position [306, 0]
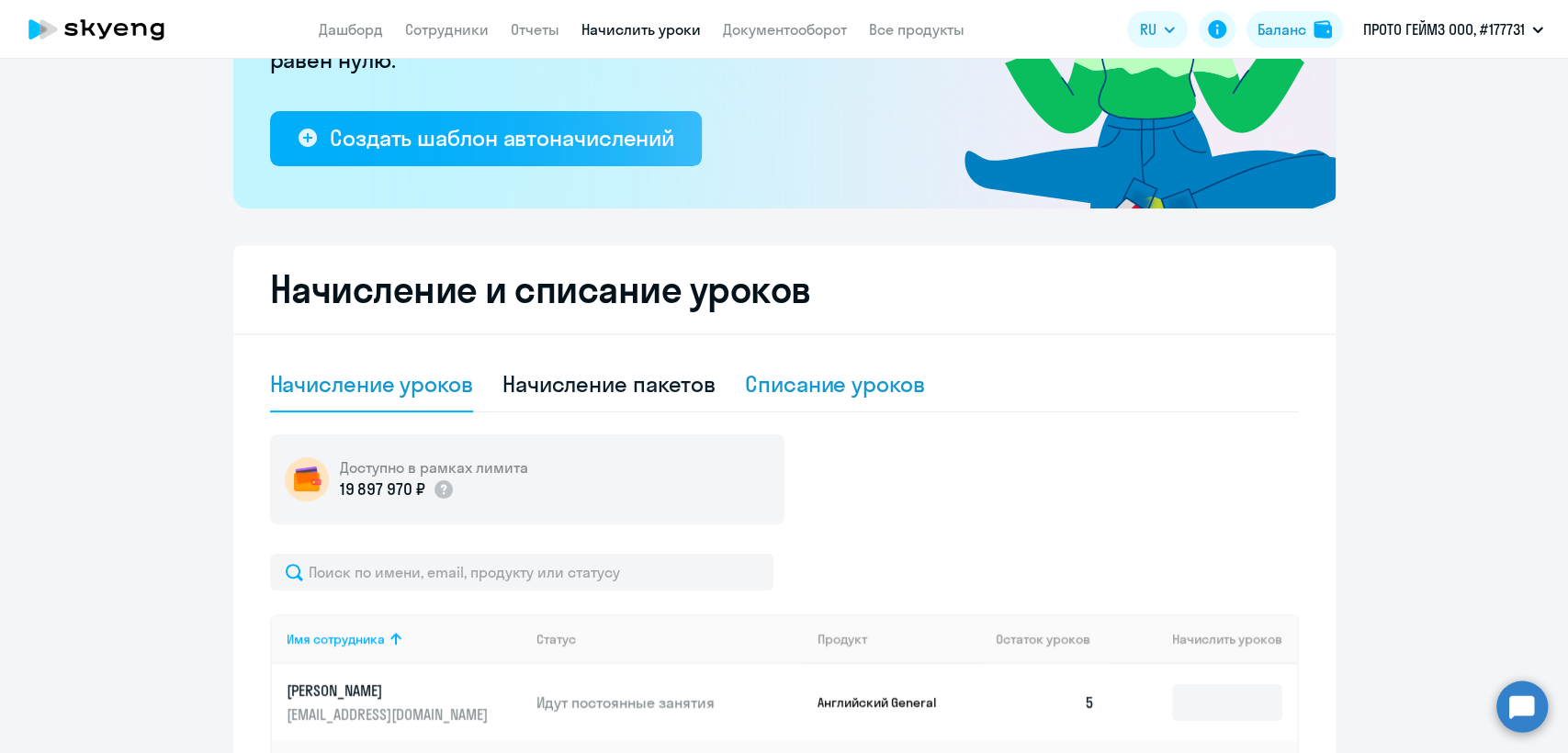
click at [800, 384] on div "Списание уроков" at bounding box center [835, 384] width 180 height 29
select select "10"
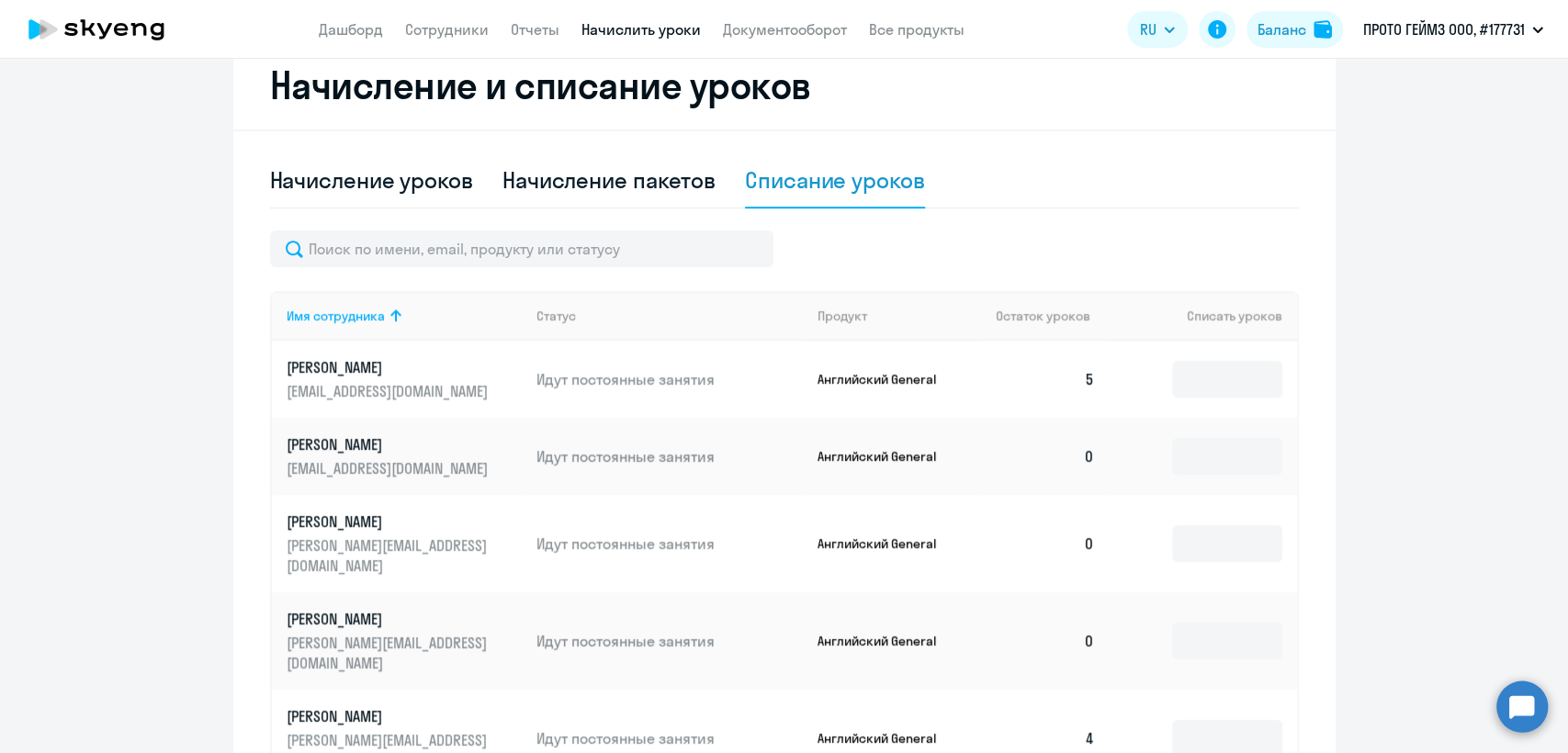
scroll to position [611, 0]
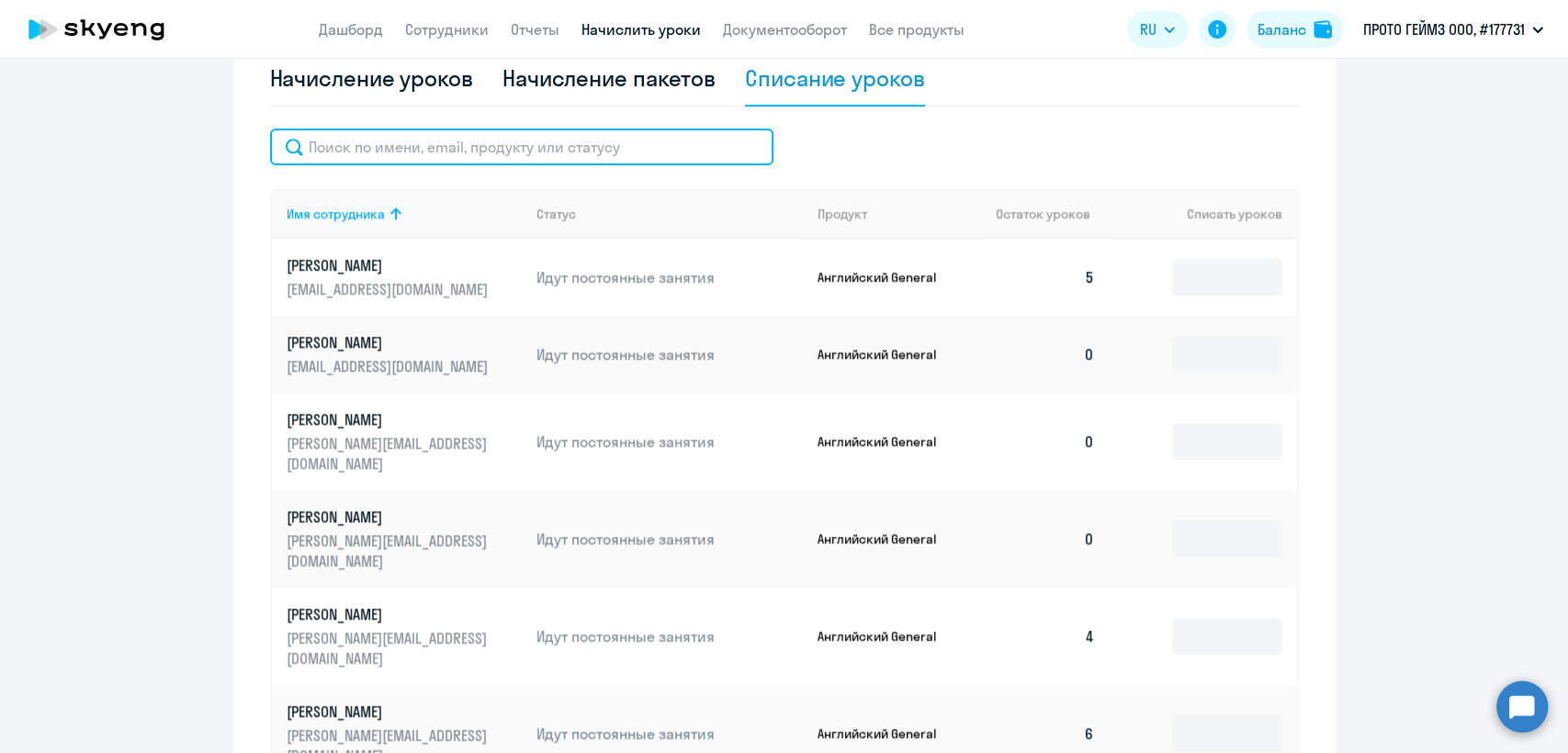
click at [519, 156] on input "text" at bounding box center [522, 146] width 503 height 36
type input "ф"
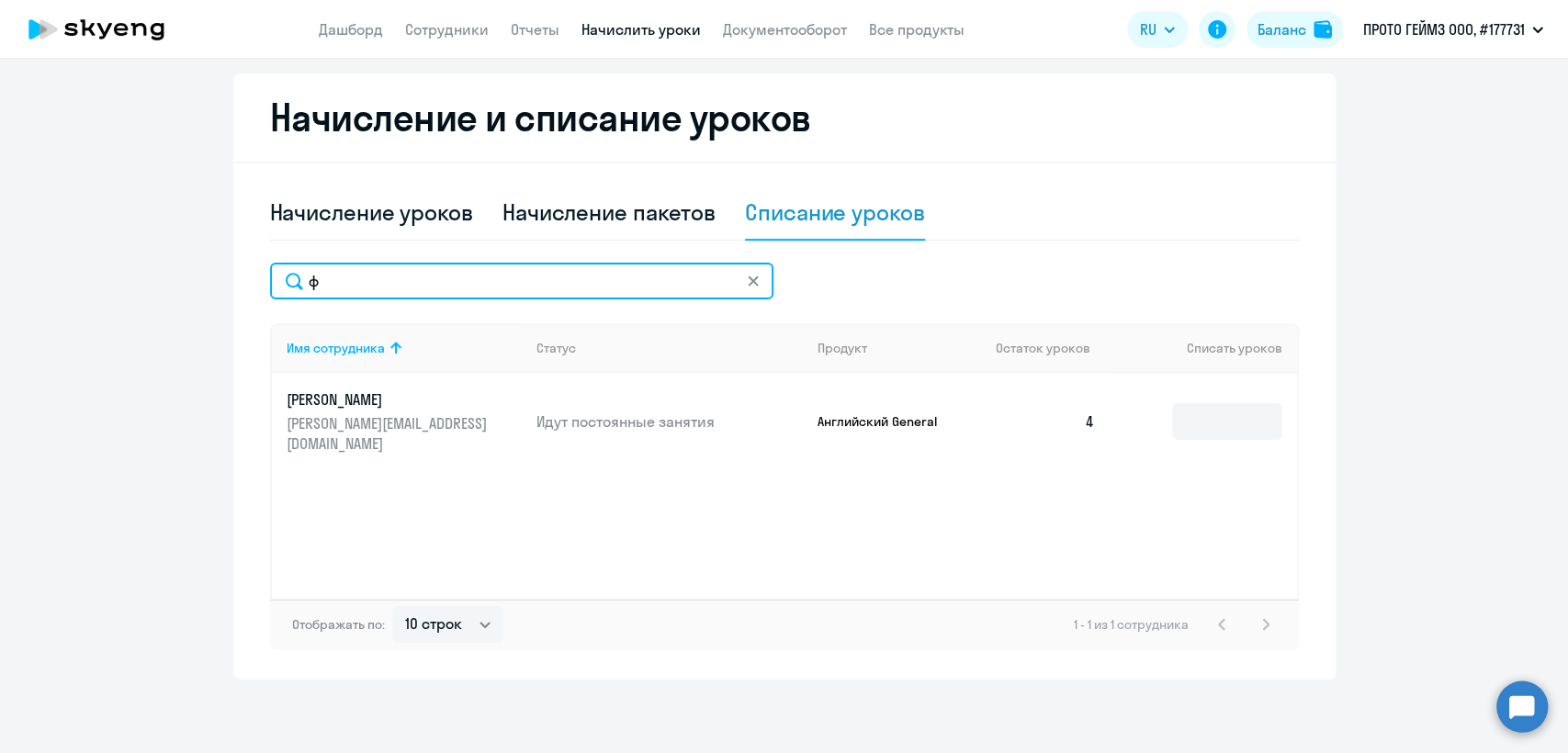
scroll to position [478, 0]
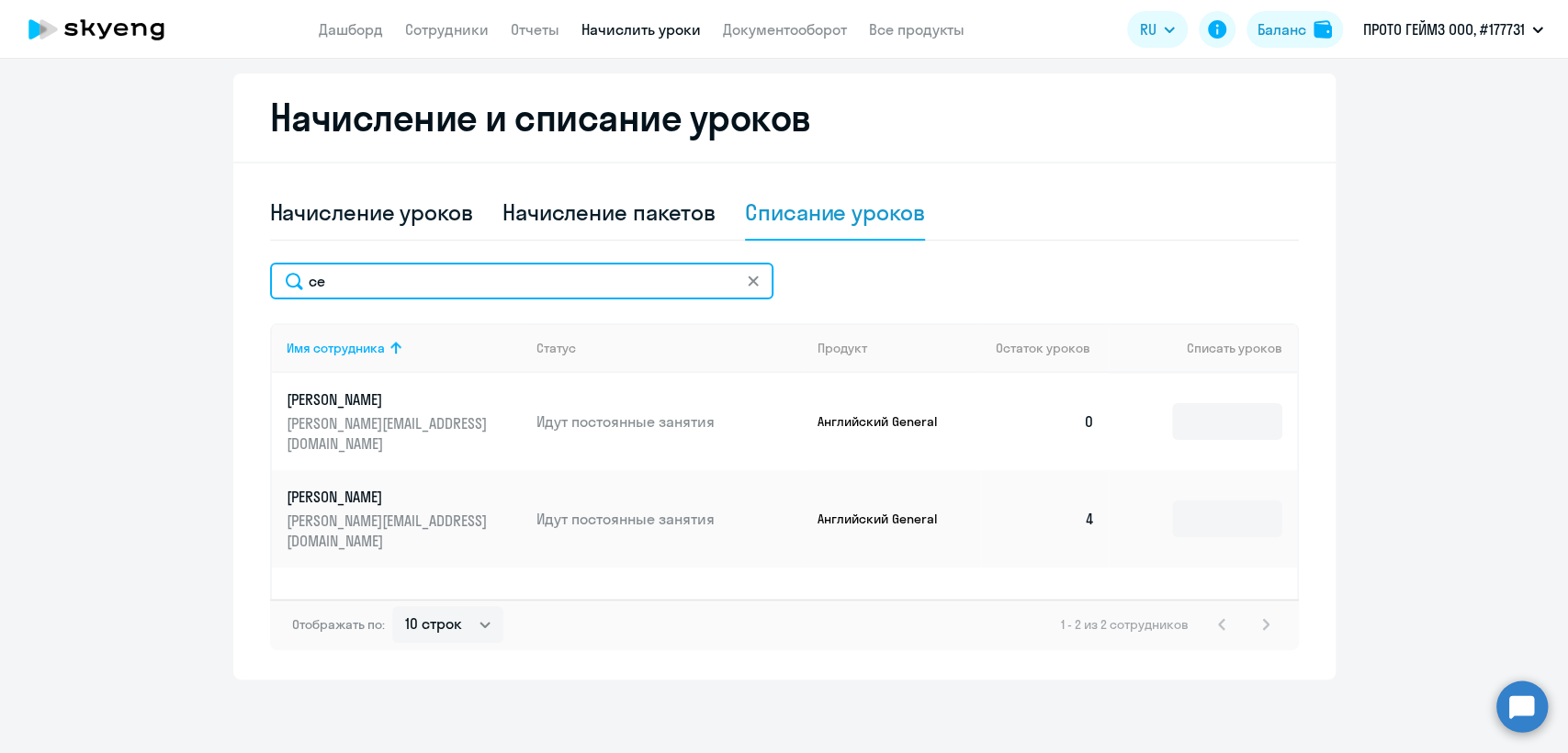
type input "се"
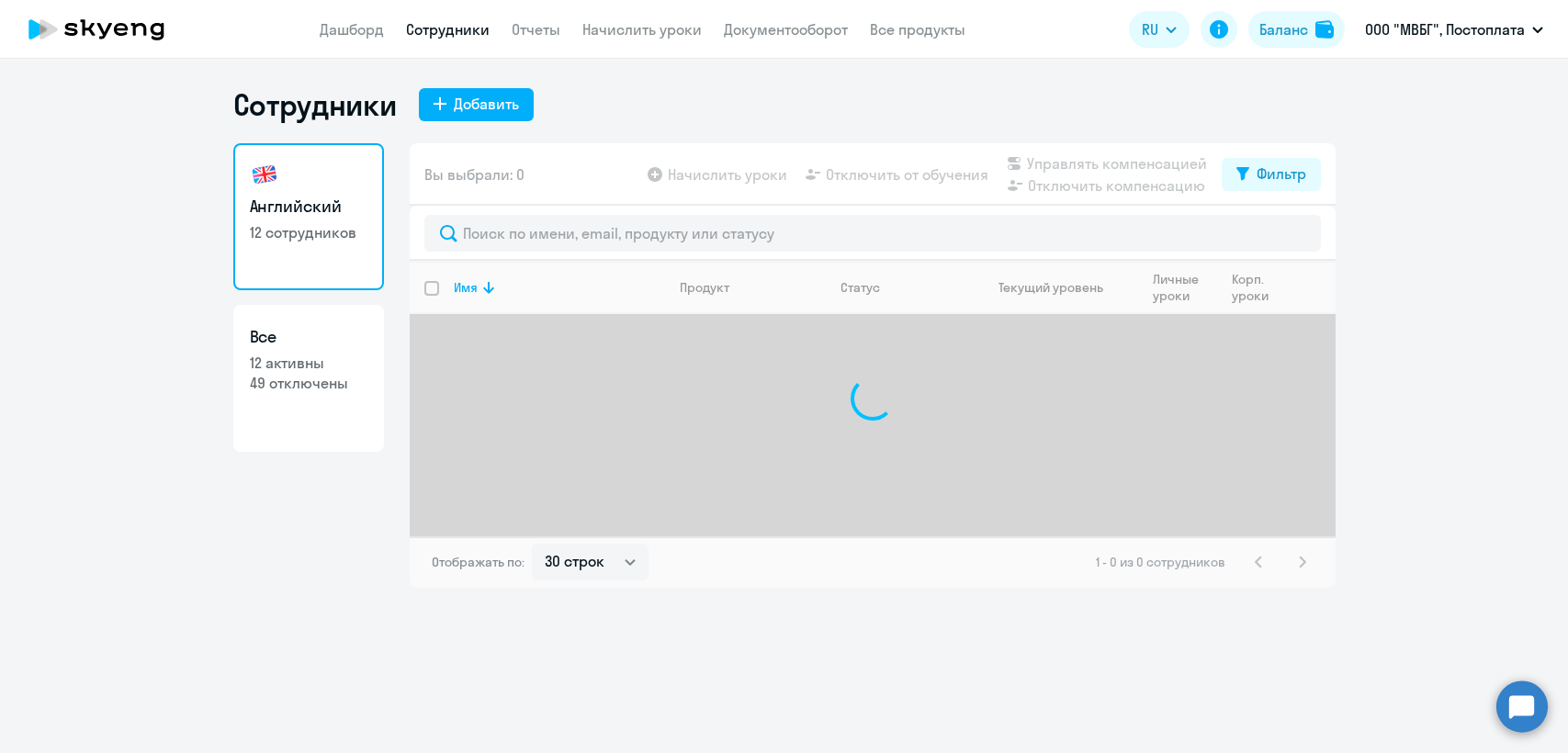
select select "30"
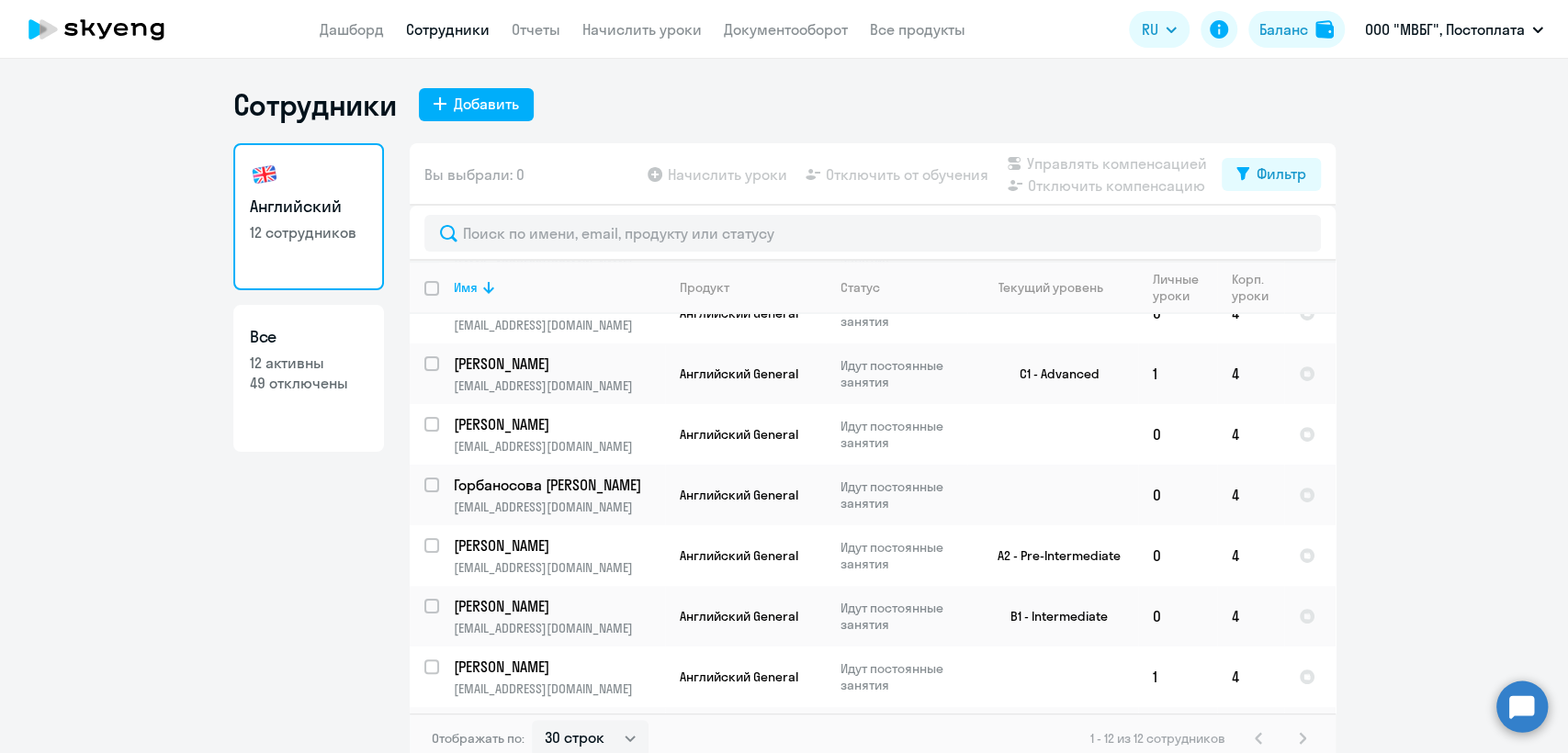
scroll to position [224, 0]
